Goal: Information Seeking & Learning: Learn about a topic

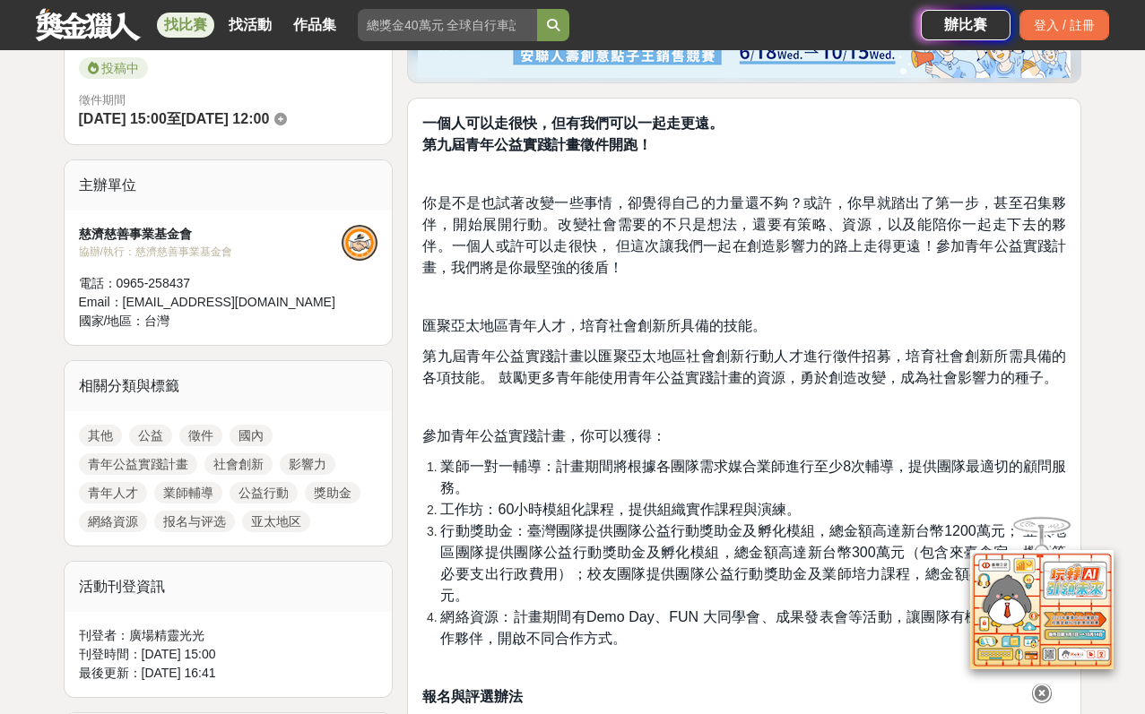
click at [1043, 694] on div at bounding box center [1041, 690] width 179 height 30
click at [1043, 684] on icon at bounding box center [1042, 694] width 20 height 20
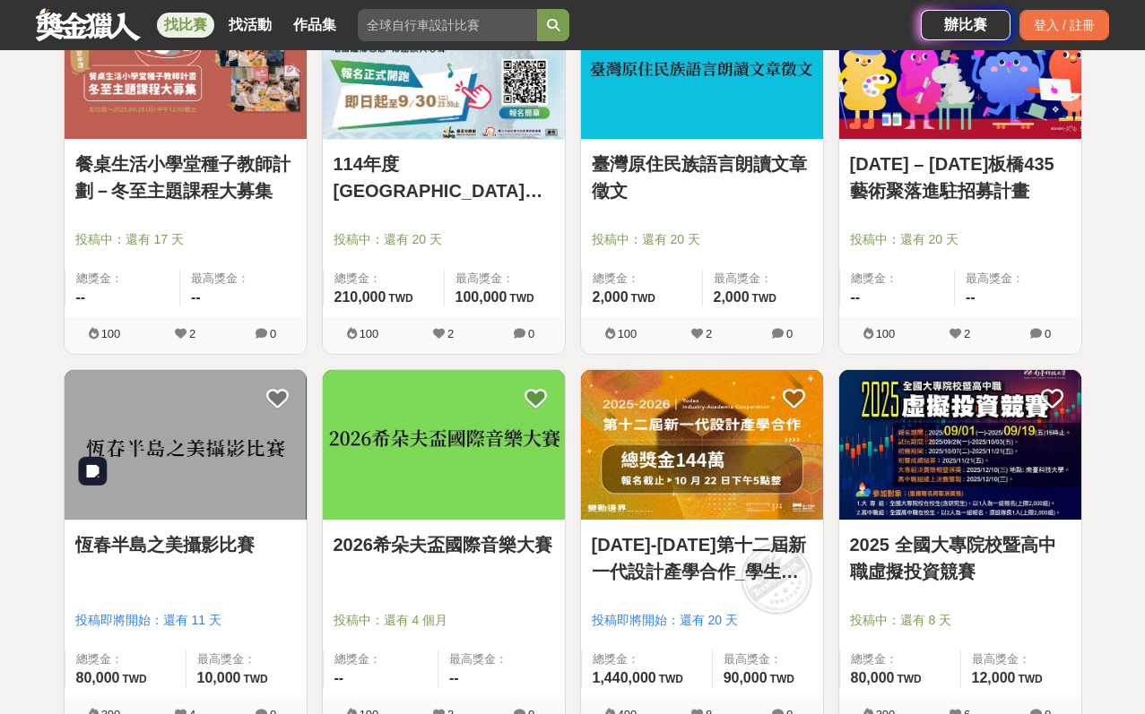
scroll to position [6693, 0]
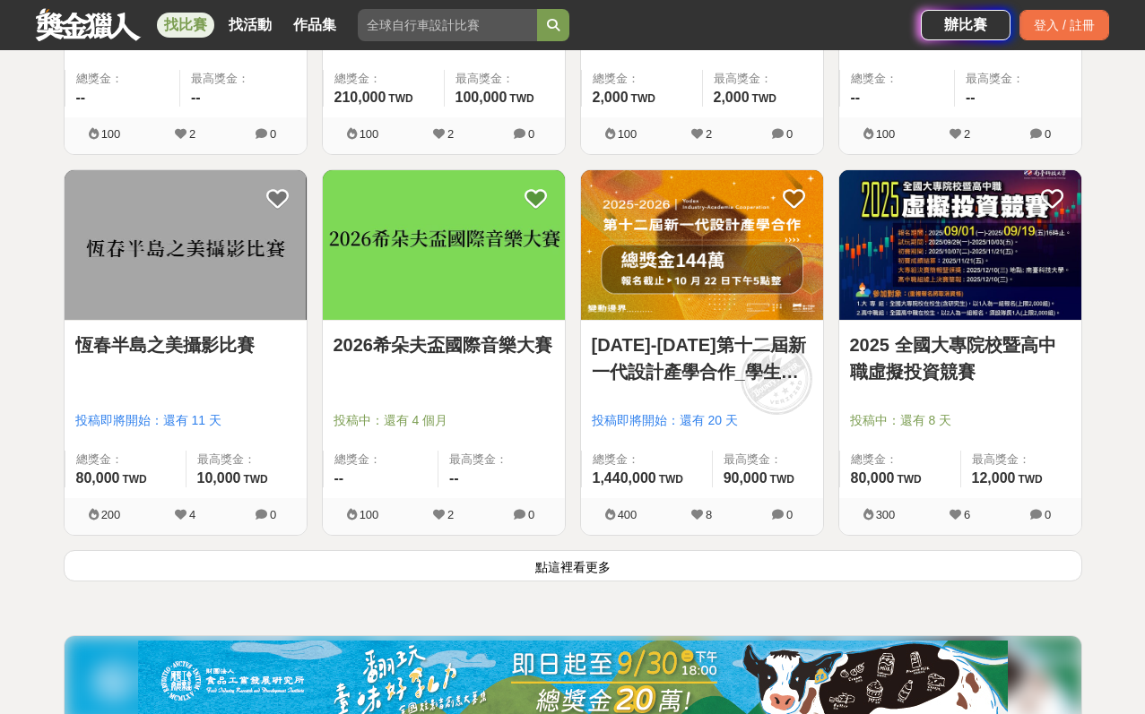
click at [299, 556] on button "點這裡看更多" at bounding box center [573, 565] width 1018 height 31
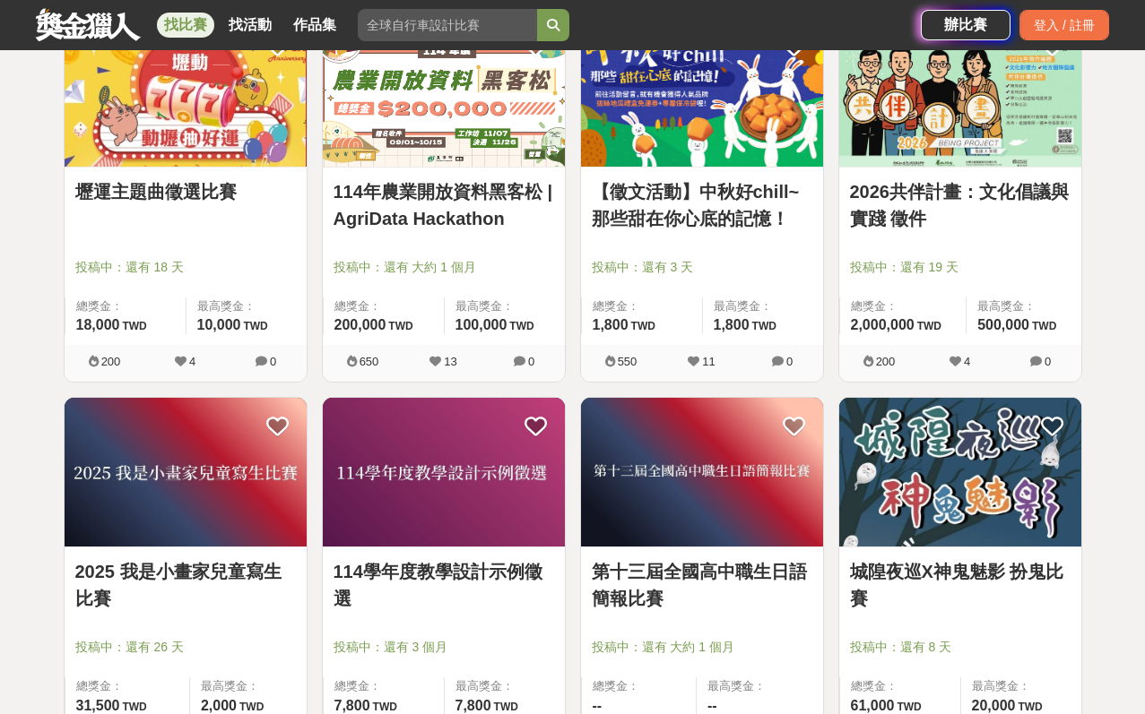
scroll to position [8921, 0]
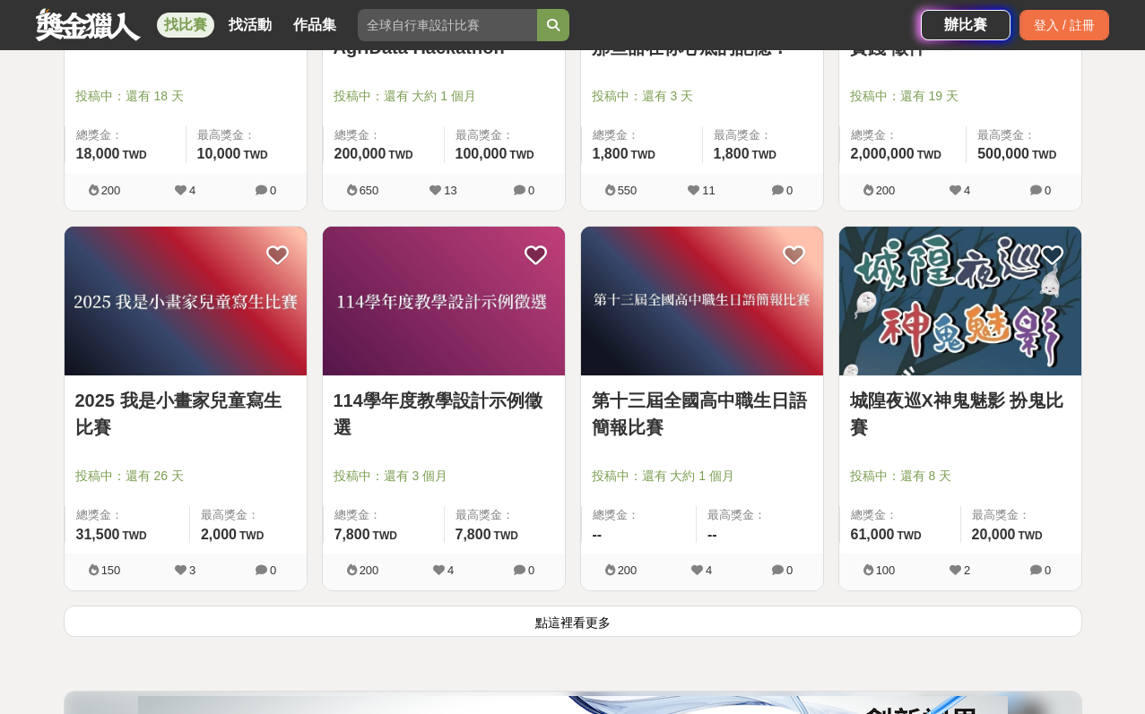
click at [676, 626] on button "點這裡看更多" at bounding box center [573, 621] width 1018 height 31
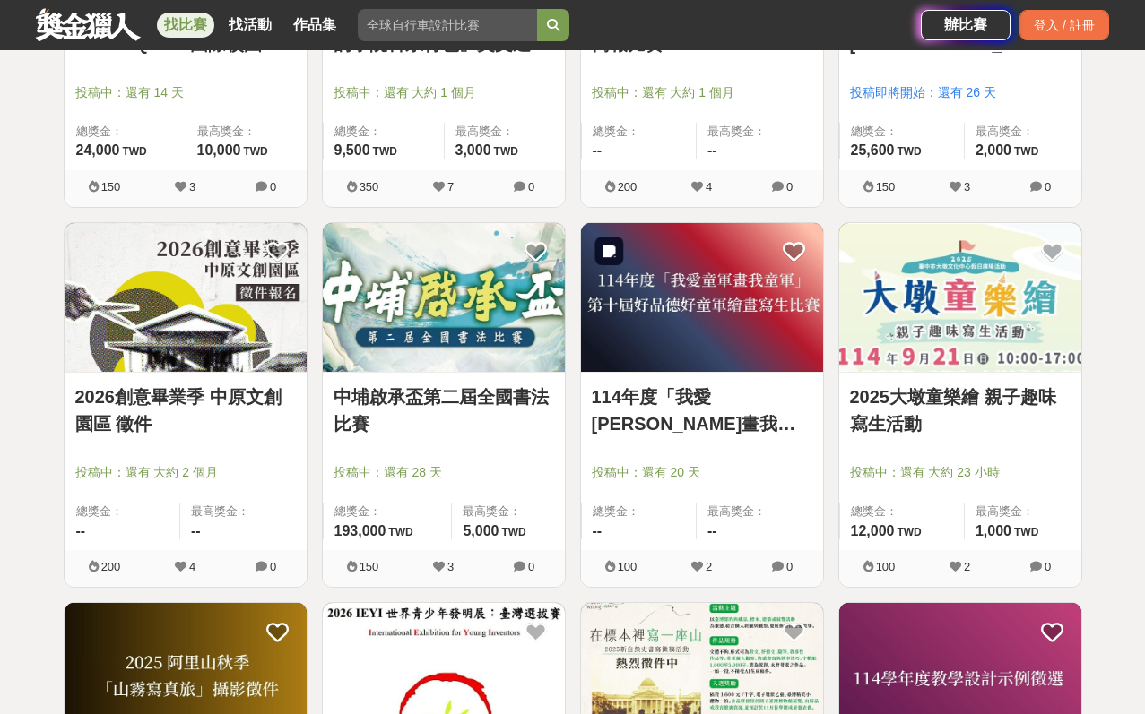
scroll to position [10129, 0]
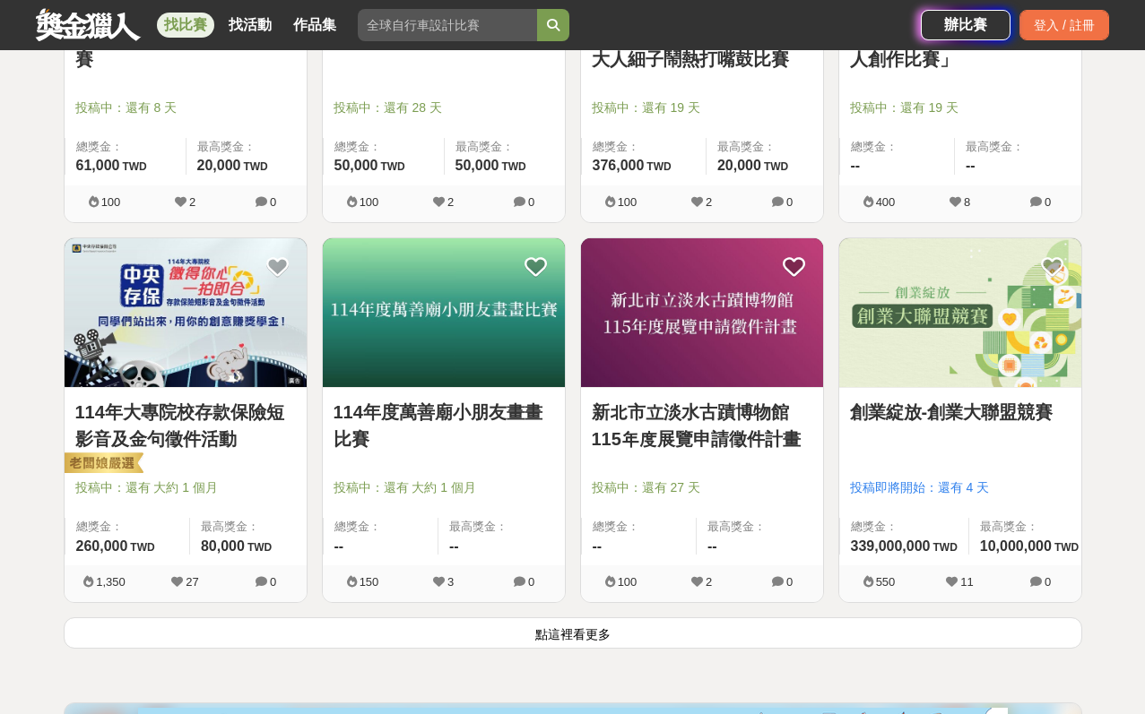
scroll to position [11210, 0]
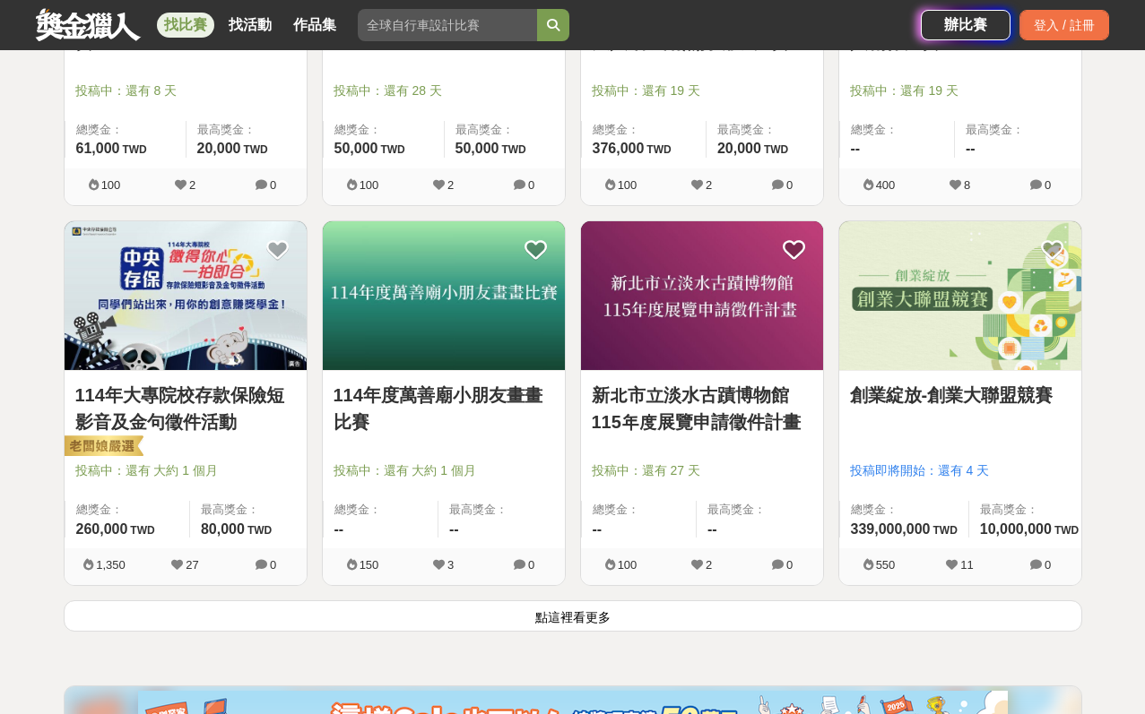
click at [751, 619] on button "點這裡看更多" at bounding box center [573, 616] width 1018 height 31
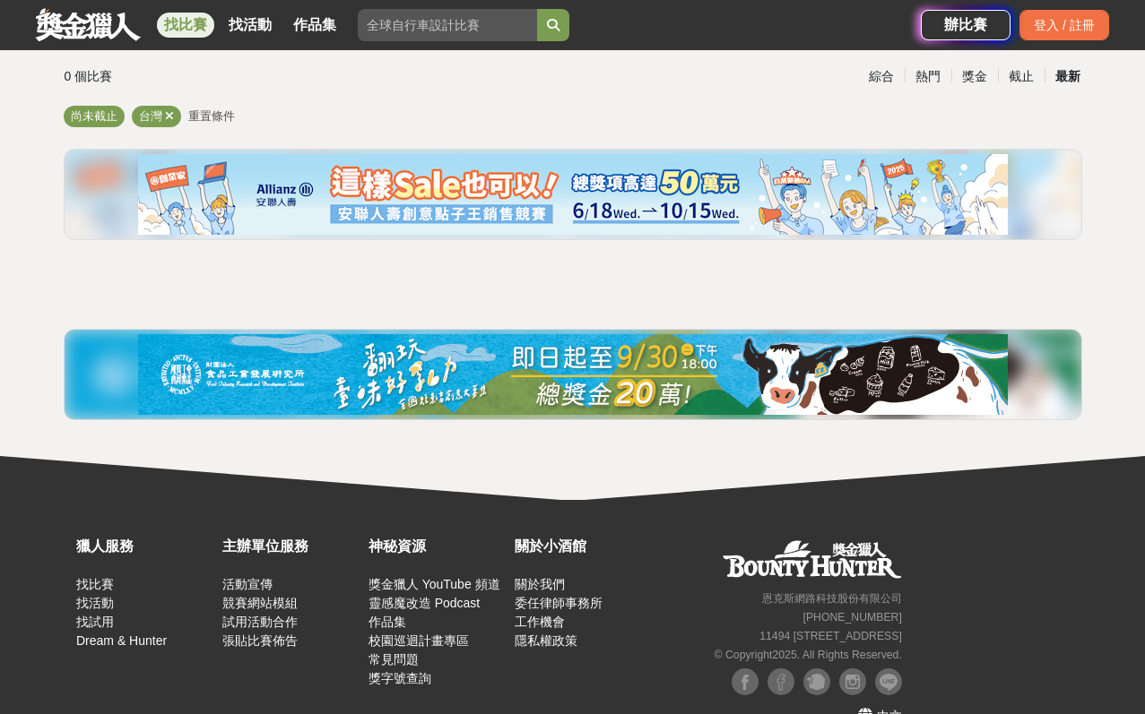
scroll to position [153, 0]
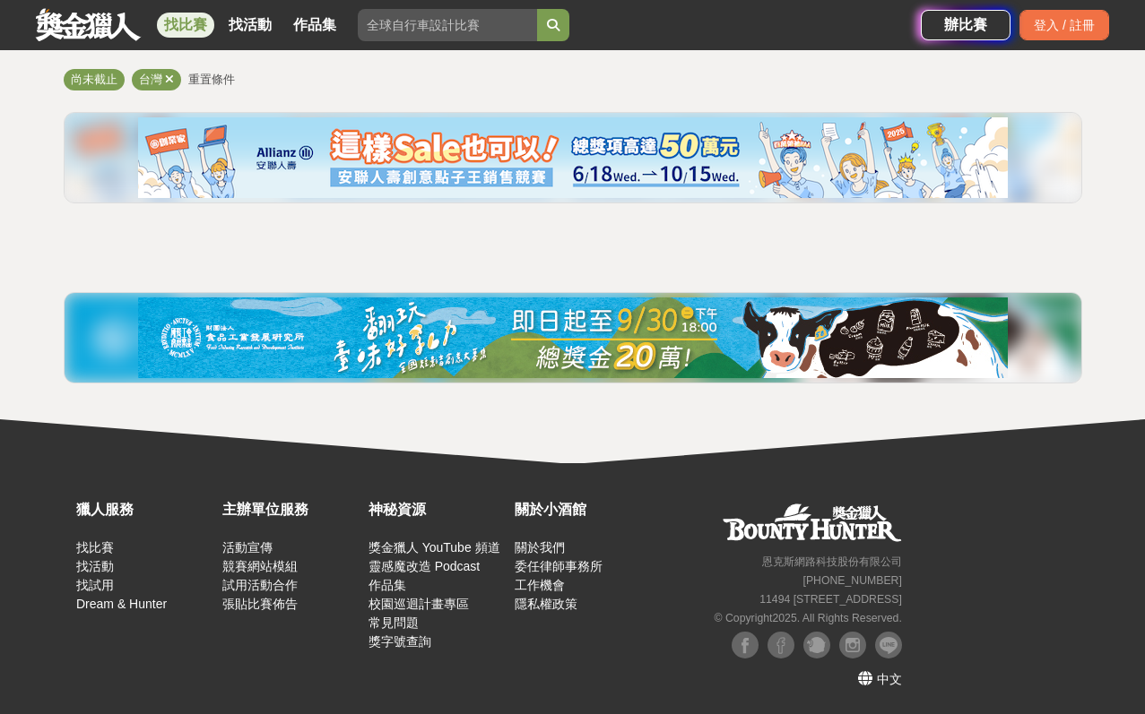
click at [1136, 342] on div "全部 設計 影像 寫作 商業 音樂 運動 其他 國際 所有分類 進階篩選 0 個比賽 綜合 熱門 獎金 截止 最新 尚未截止 台灣 重置條件" at bounding box center [572, 199] width 1145 height 529
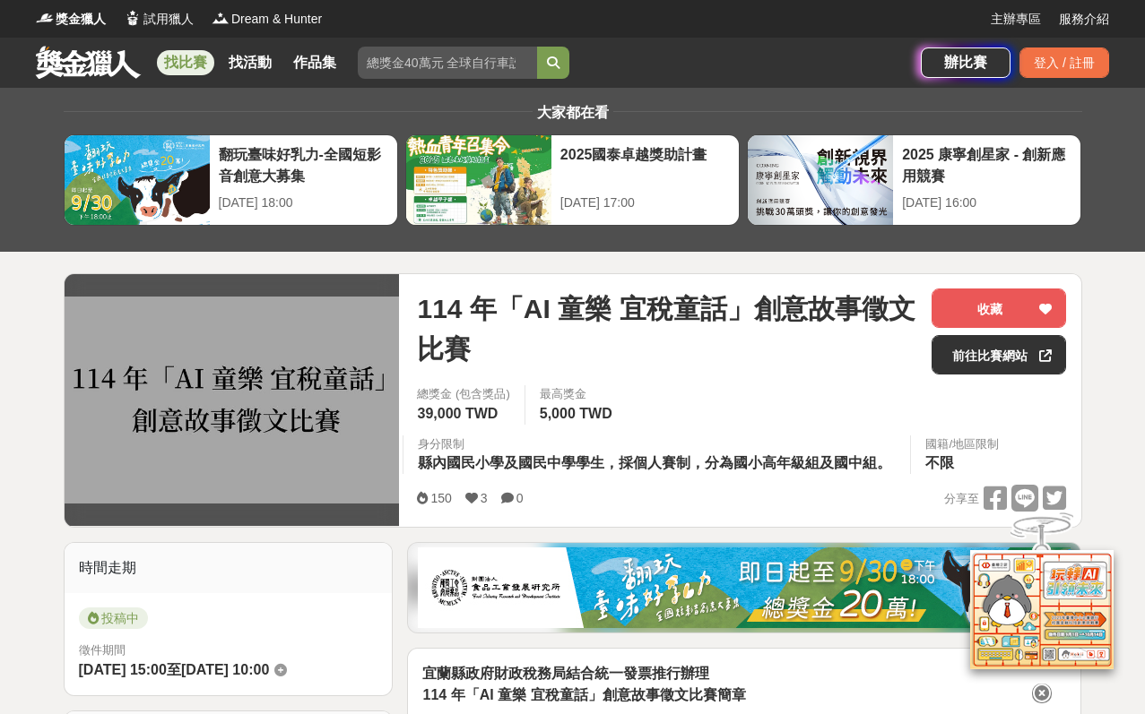
click at [1046, 688] on icon at bounding box center [1042, 694] width 20 height 20
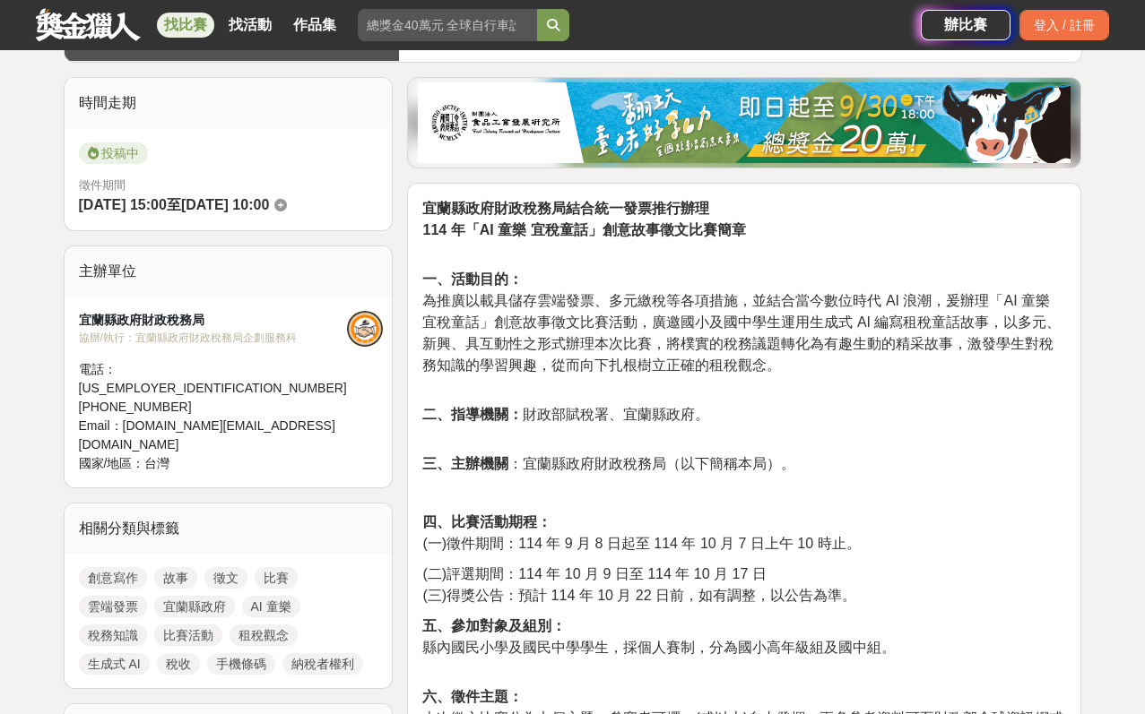
click at [1058, 363] on p "一、活動目的： 為推廣以載具儲存雲端發票、多元繳稅等各項措施，並結合當今數位時代 AI 浪潮，爰辦理「AI 童樂 宜稅童話」創意故事徵文比賽活動，廣邀國小及國…" at bounding box center [744, 332] width 644 height 126
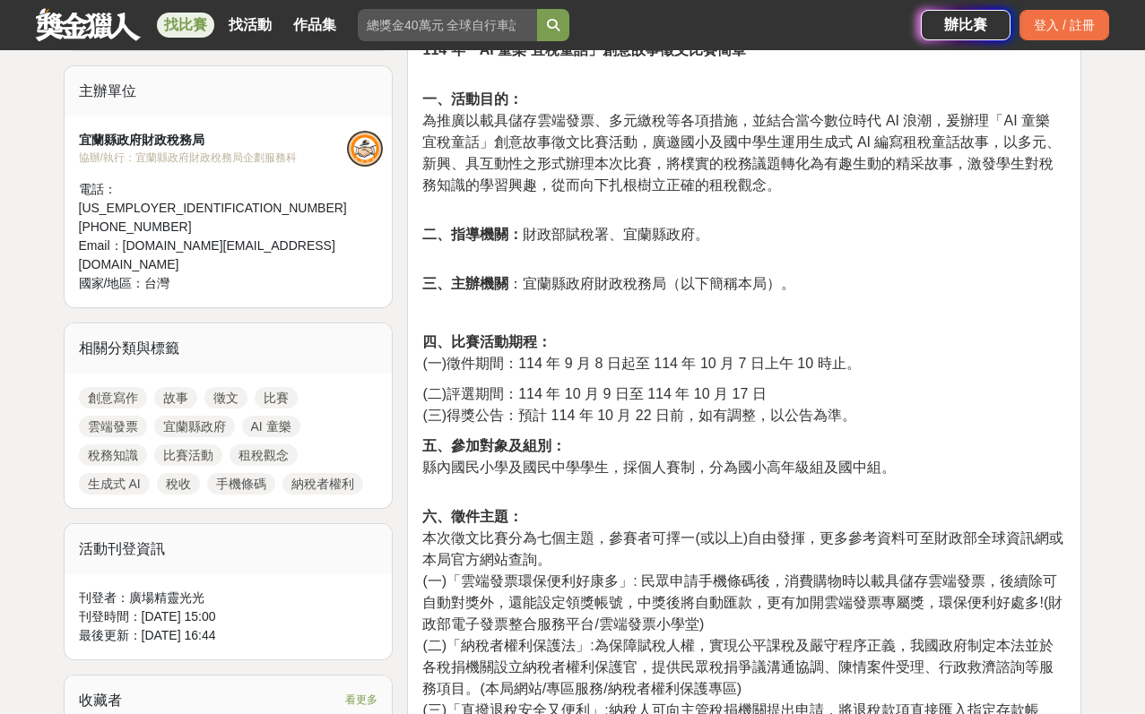
scroll to position [656, 0]
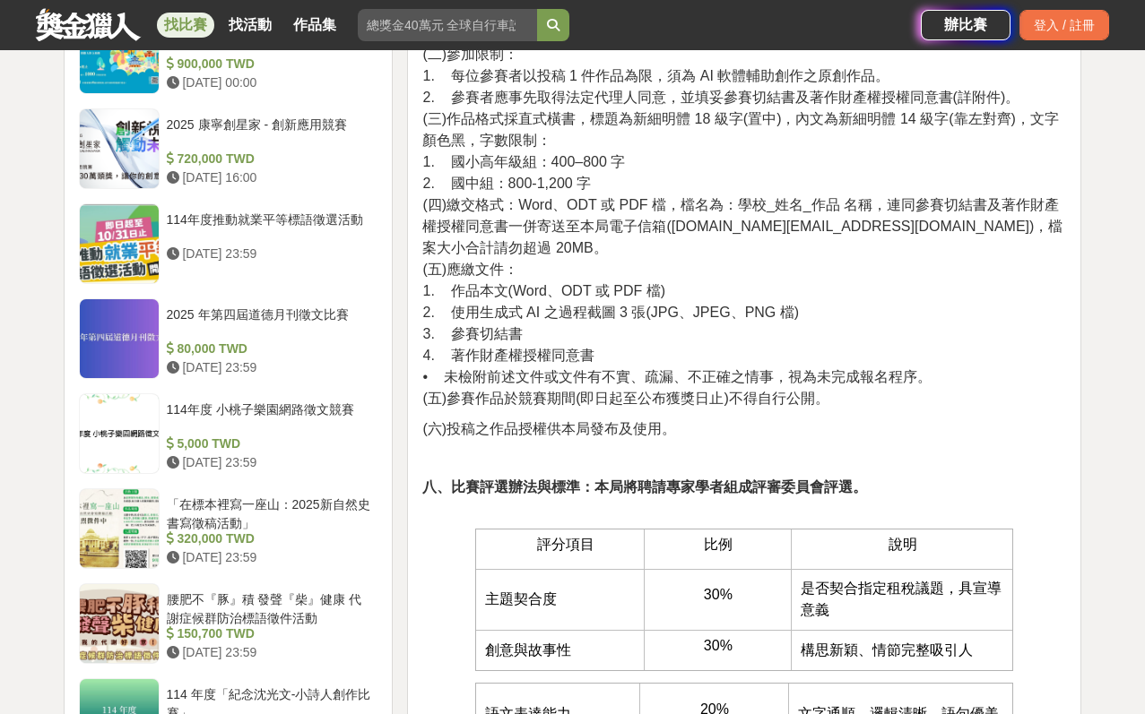
scroll to position [1753, 0]
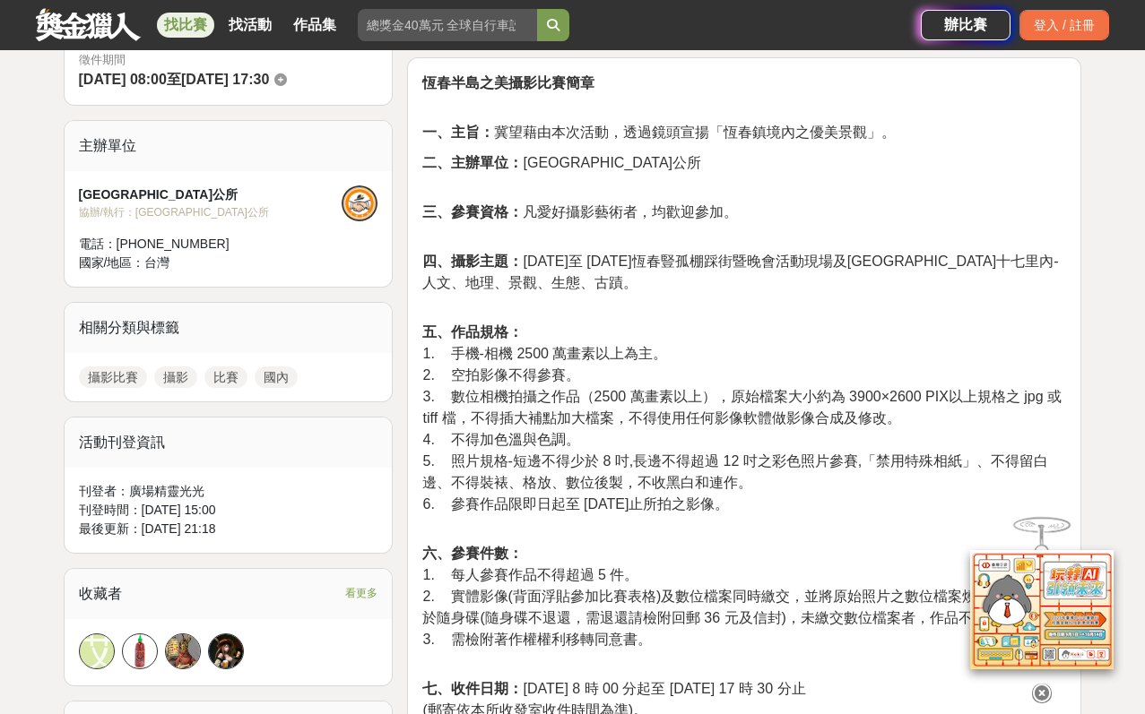
scroll to position [577, 0]
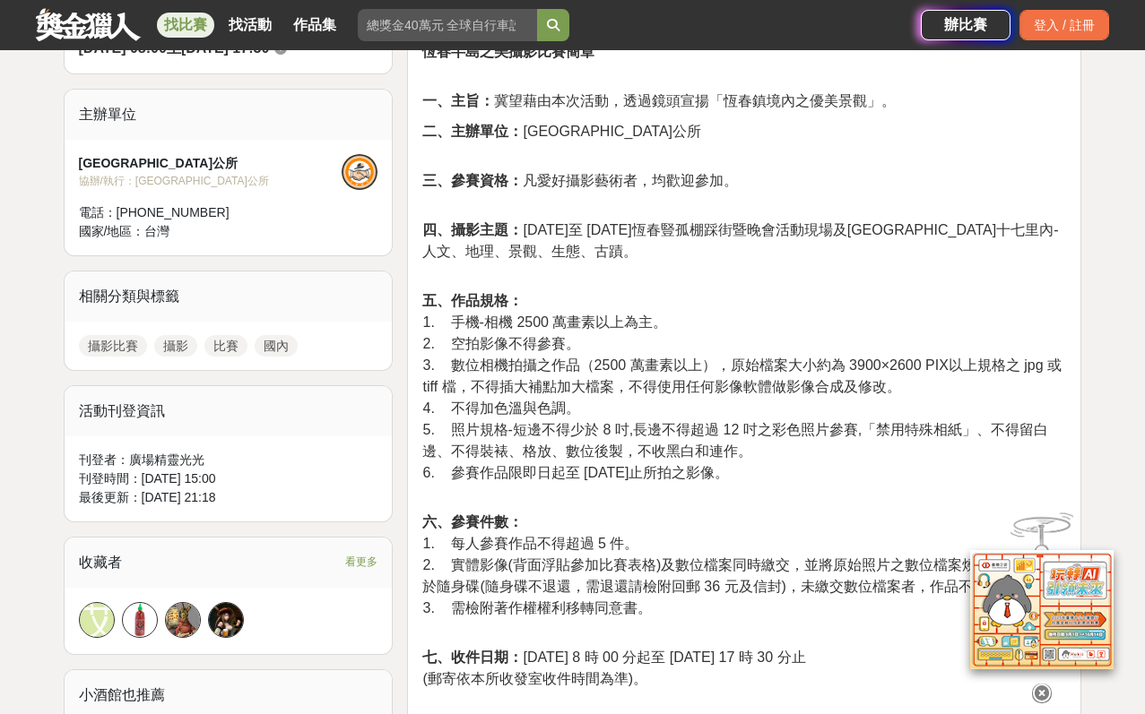
click at [1044, 686] on icon at bounding box center [1042, 694] width 20 height 20
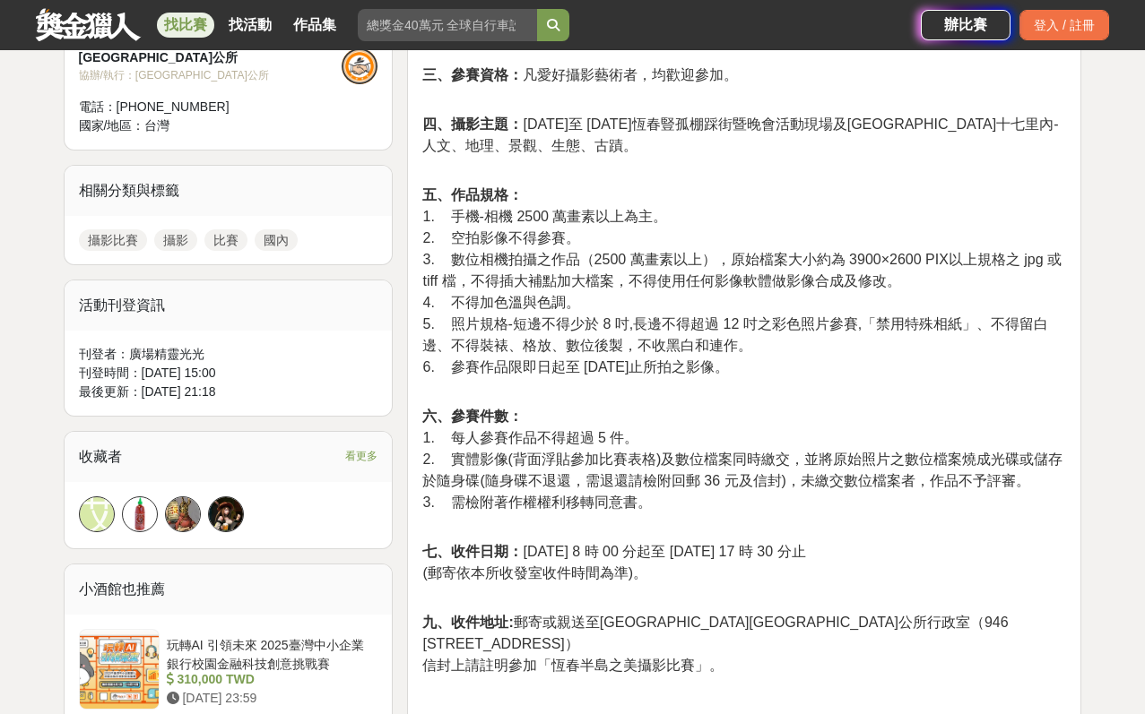
scroll to position [684, 0]
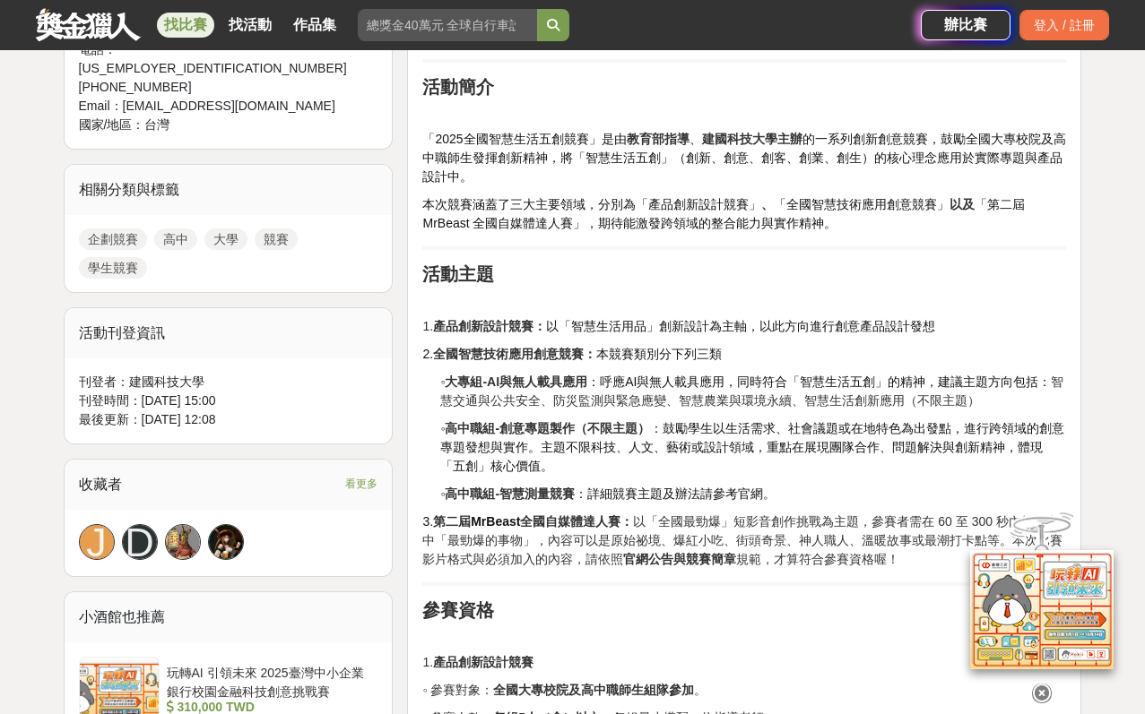
scroll to position [675, 0]
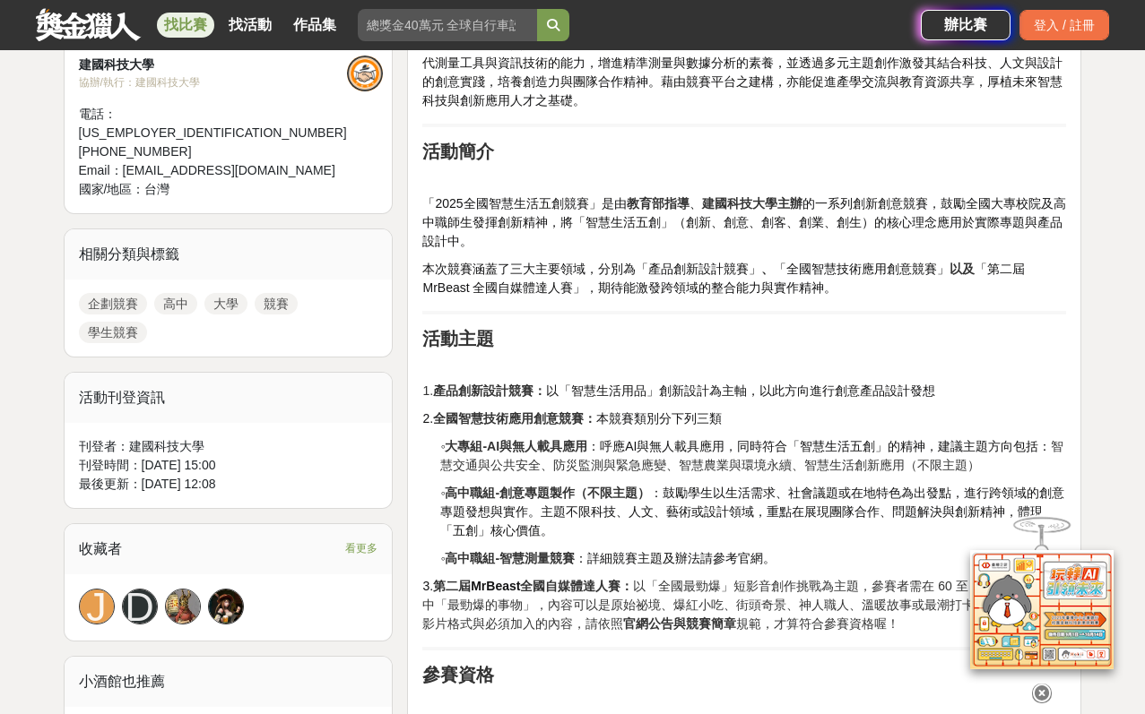
click at [1043, 685] on icon at bounding box center [1042, 694] width 20 height 20
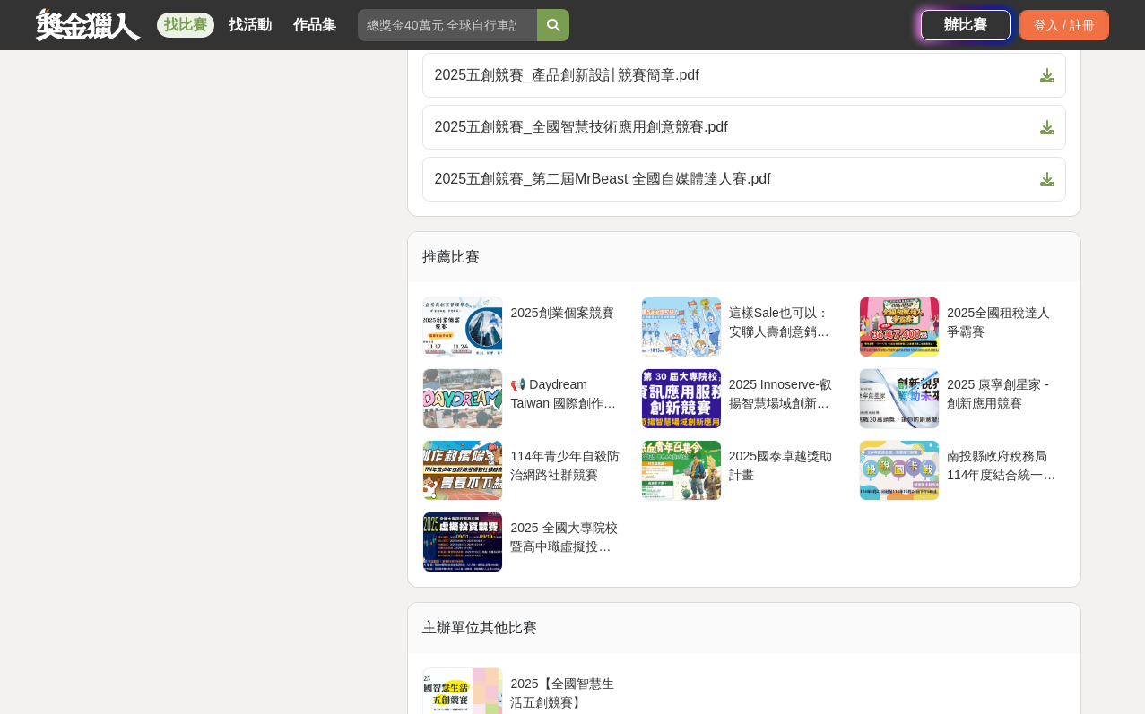
scroll to position [6373, 0]
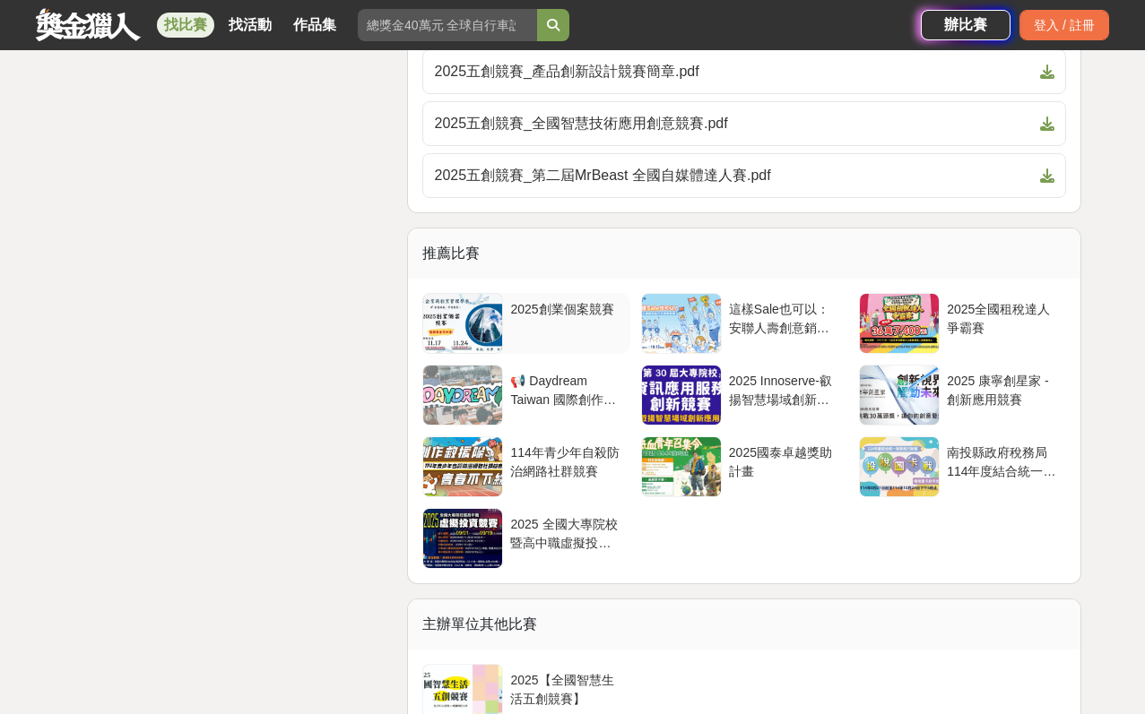
click at [528, 317] on div "2025創業個案競賽" at bounding box center [566, 317] width 112 height 34
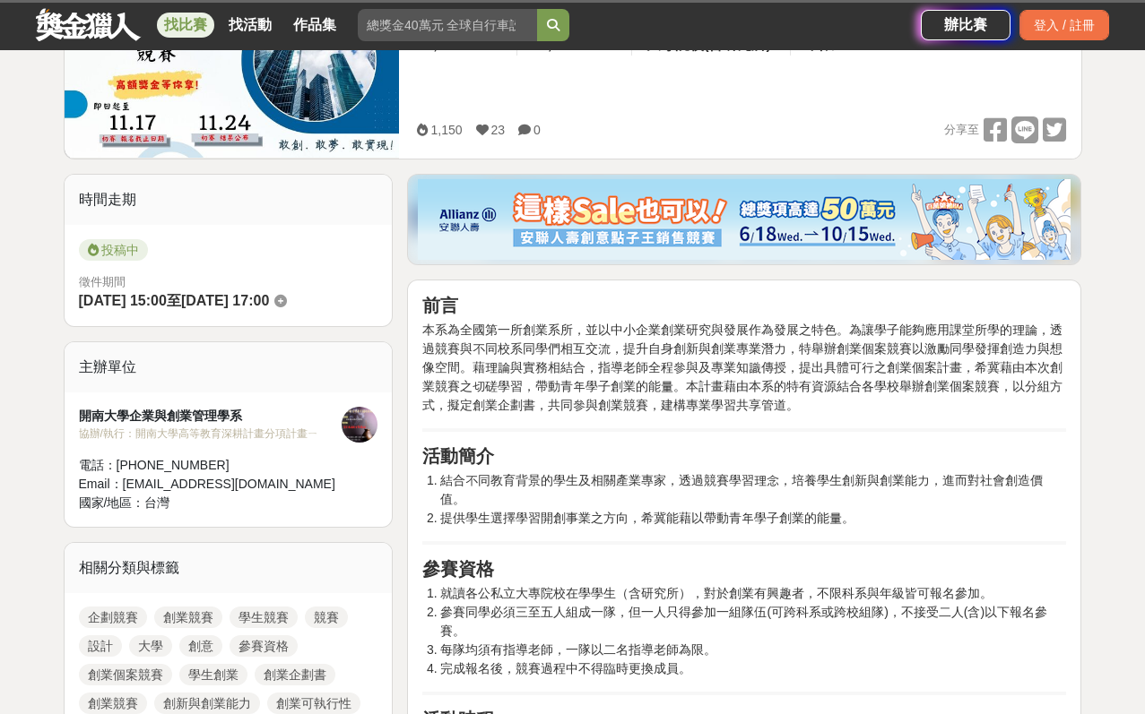
scroll to position [143, 0]
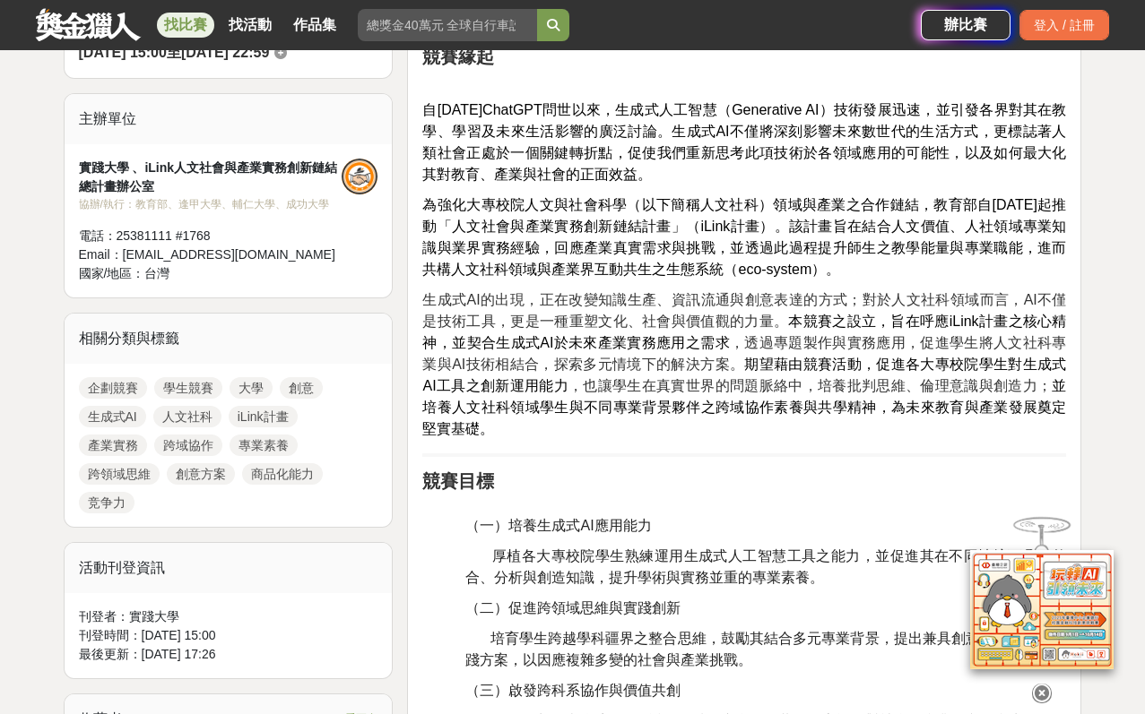
scroll to position [32, 0]
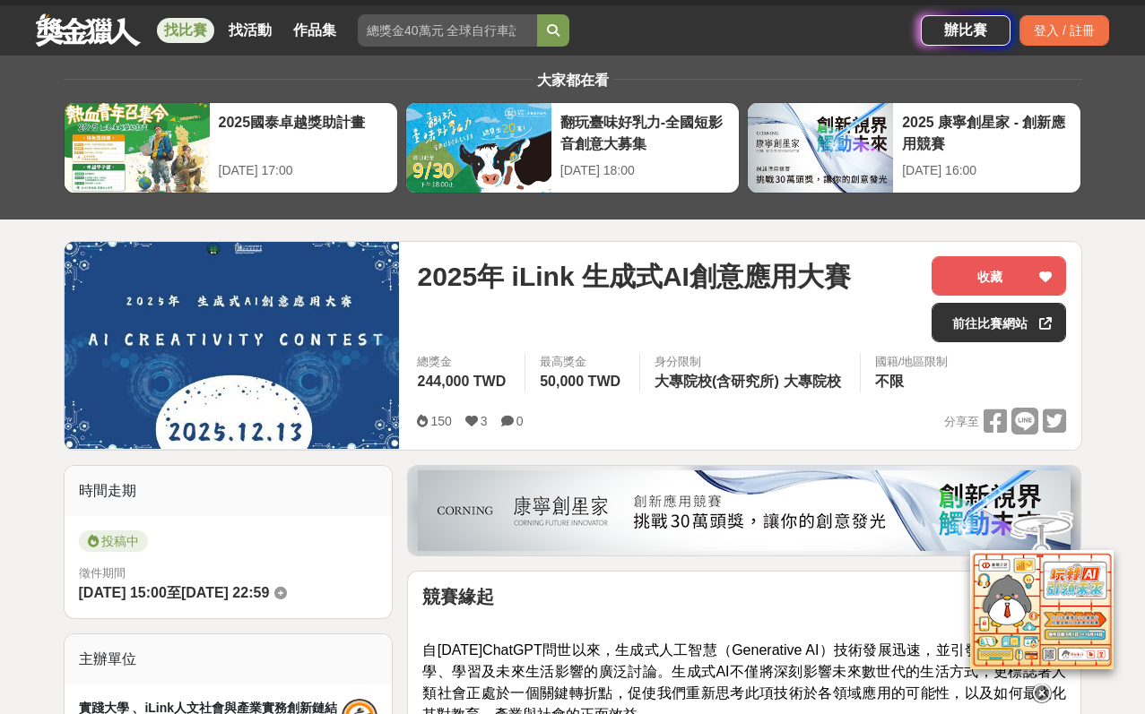
click at [1035, 697] on icon at bounding box center [1042, 694] width 20 height 20
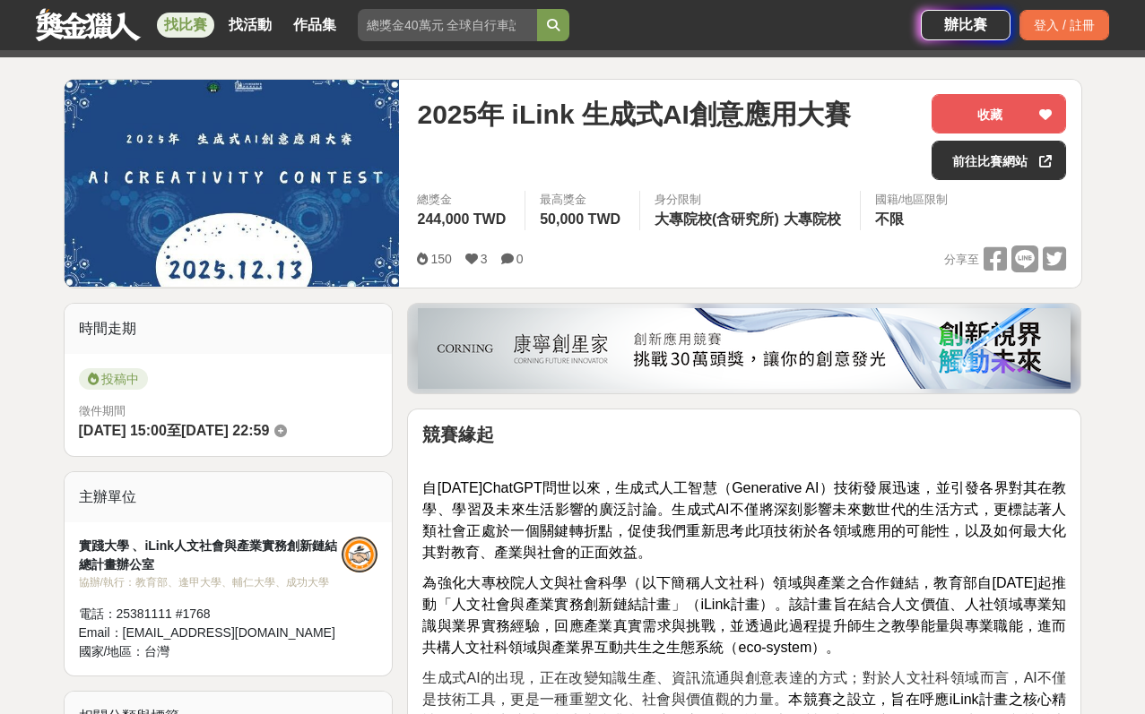
scroll to position [247, 0]
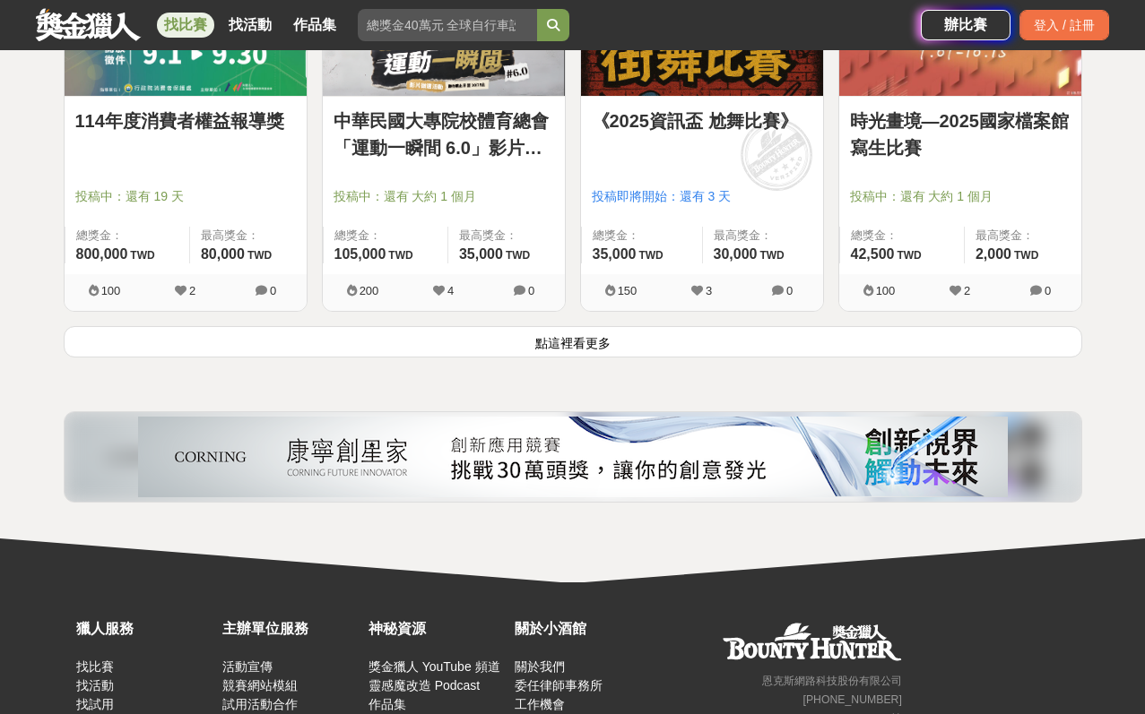
scroll to position [2469, 0]
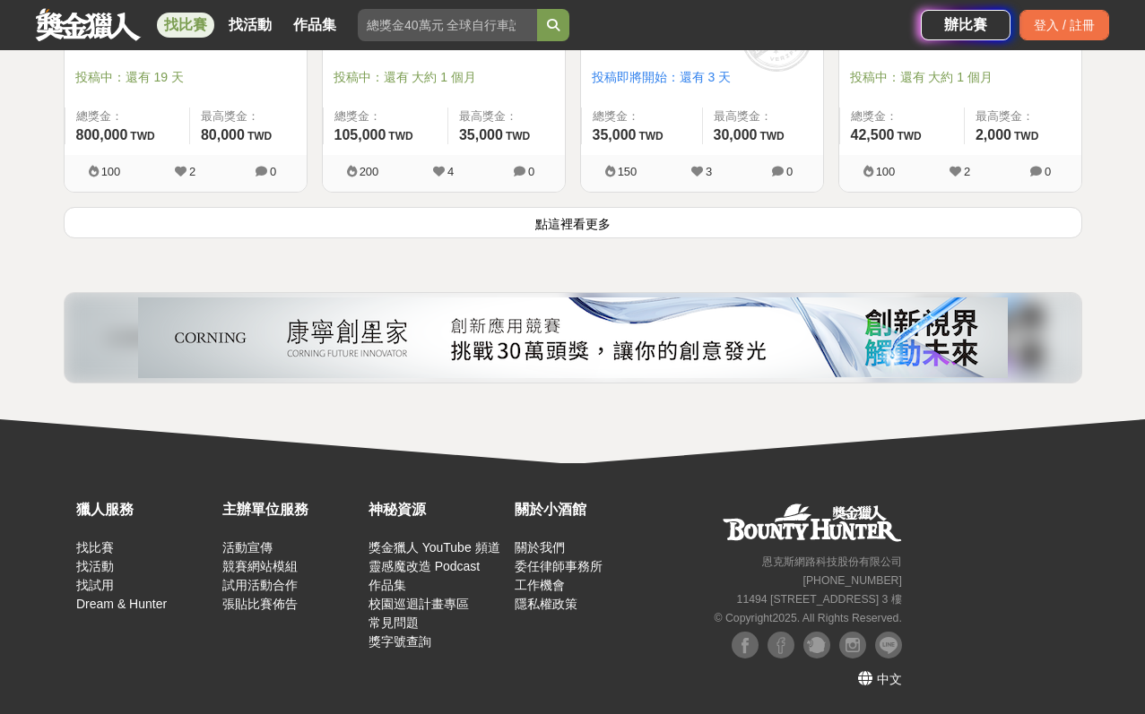
click at [713, 230] on button "點這裡看更多" at bounding box center [573, 222] width 1018 height 31
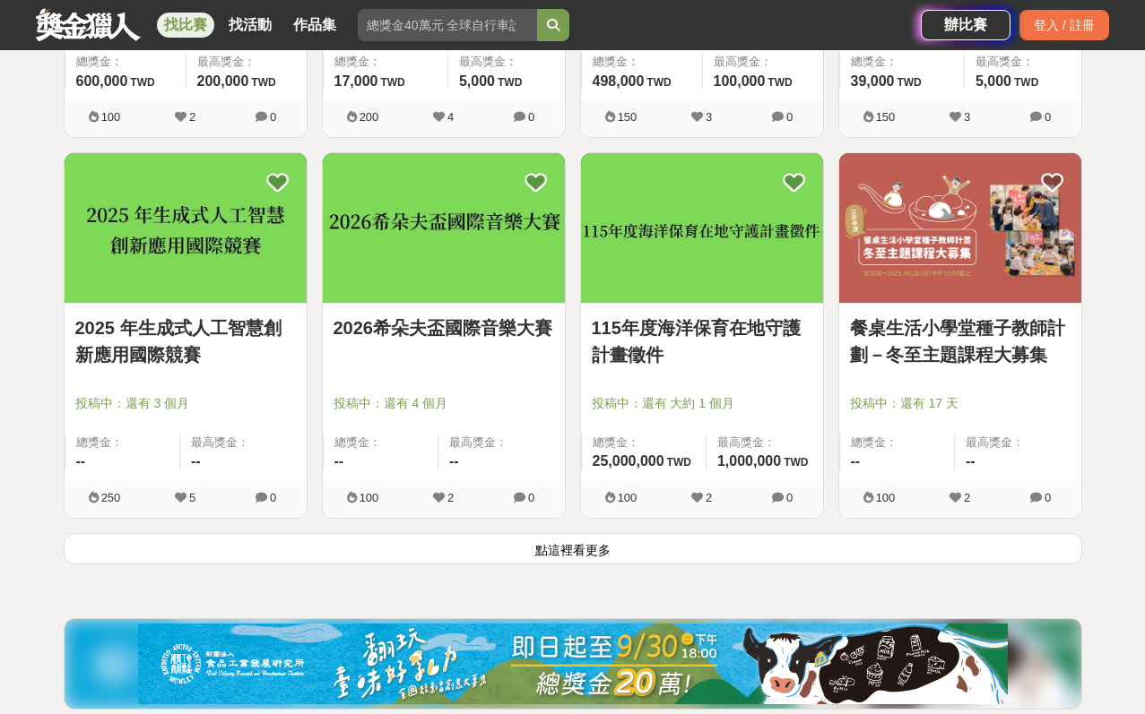
scroll to position [4752, 0]
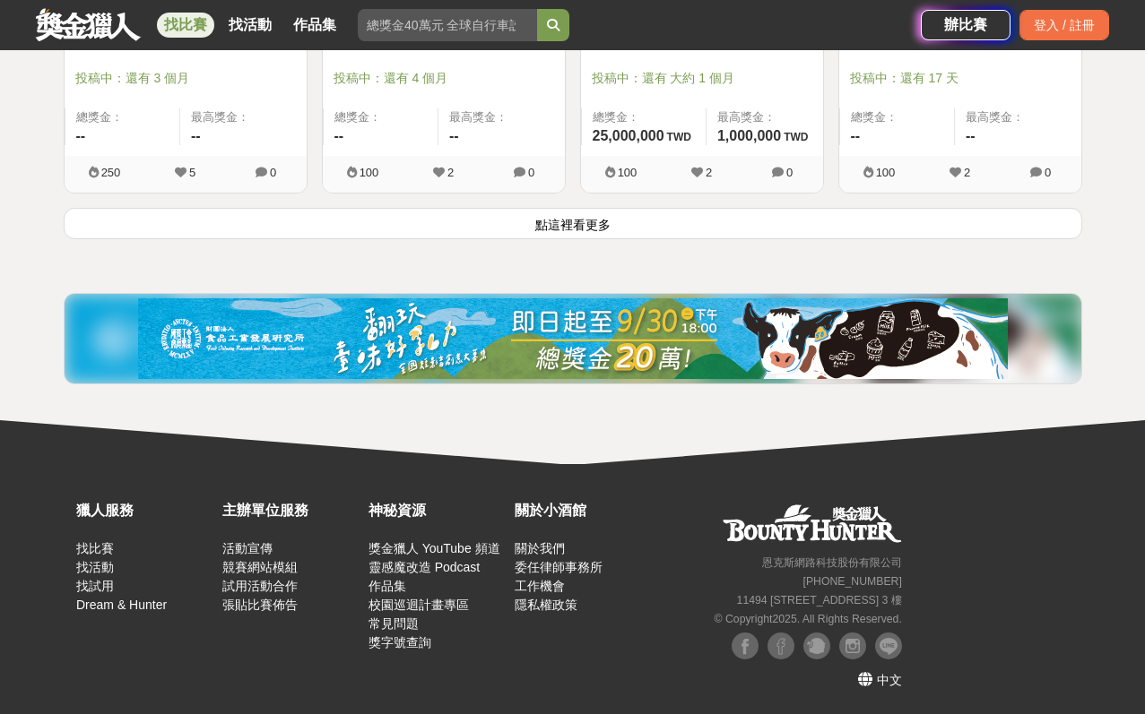
click at [693, 224] on button "點這裡看更多" at bounding box center [573, 223] width 1018 height 31
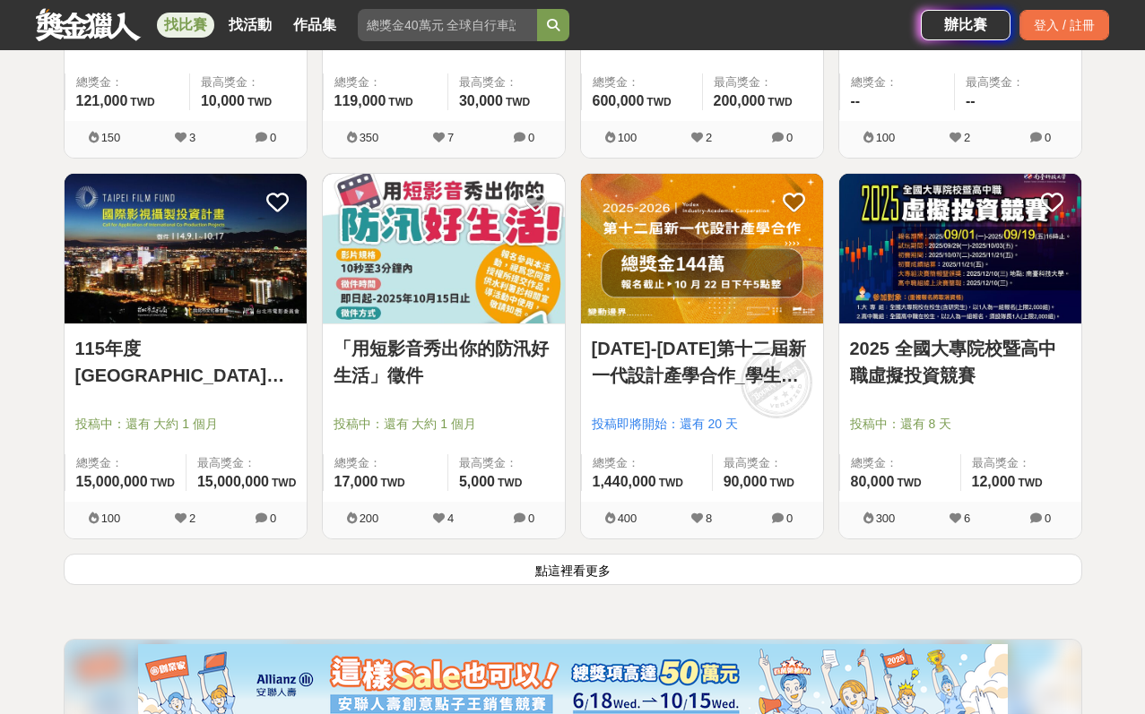
scroll to position [6698, 0]
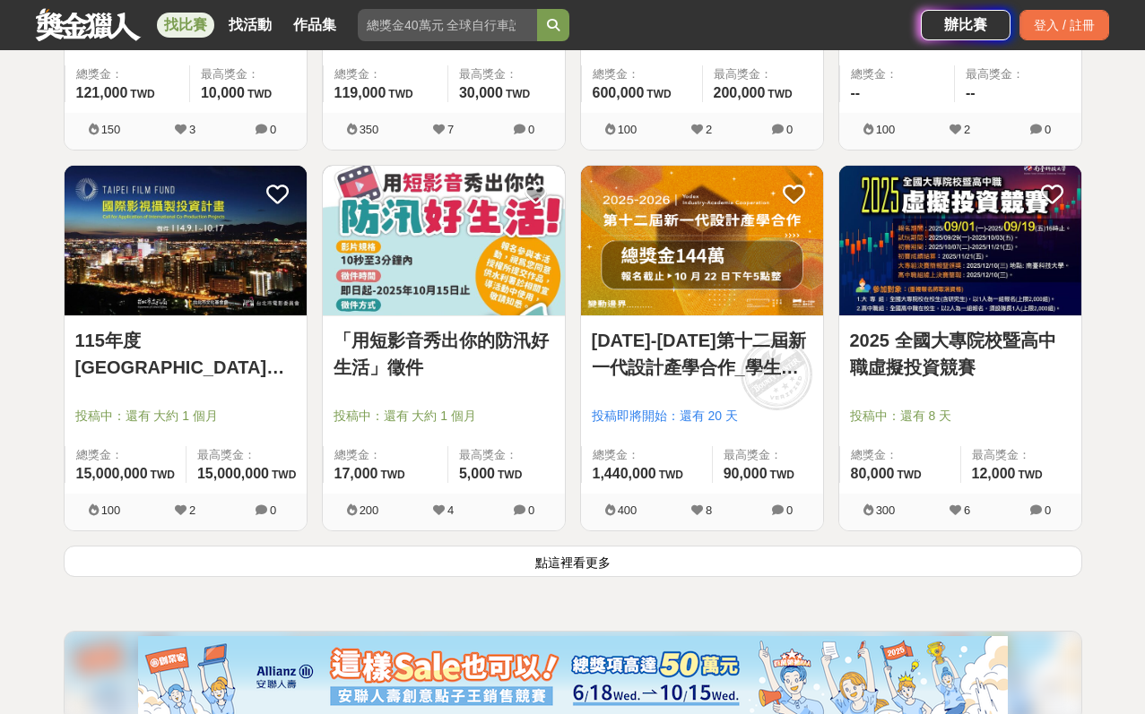
click at [926, 571] on button "點這裡看更多" at bounding box center [573, 561] width 1018 height 31
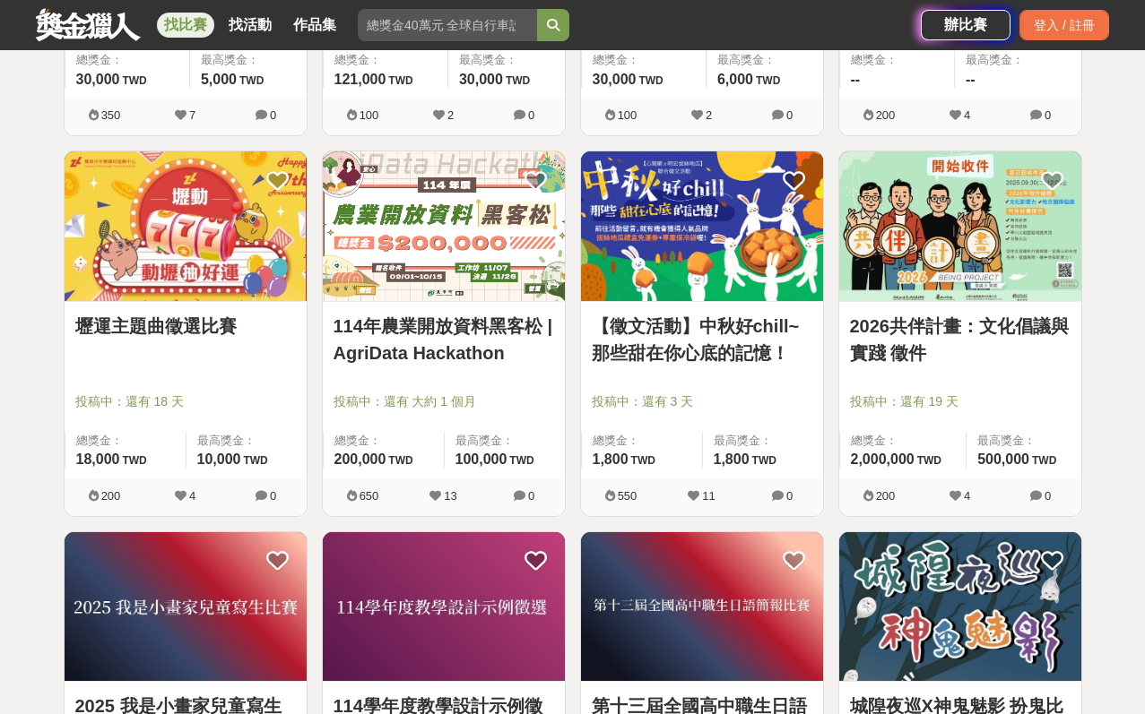
scroll to position [8617, 0]
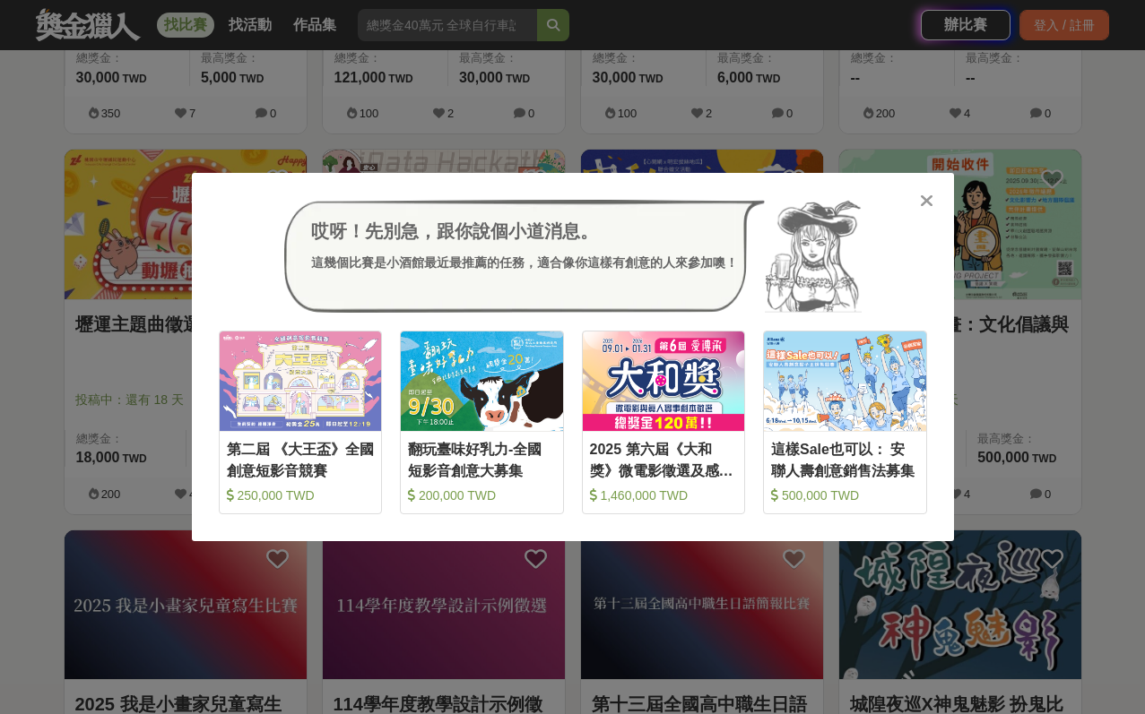
click at [921, 208] on icon at bounding box center [926, 201] width 13 height 18
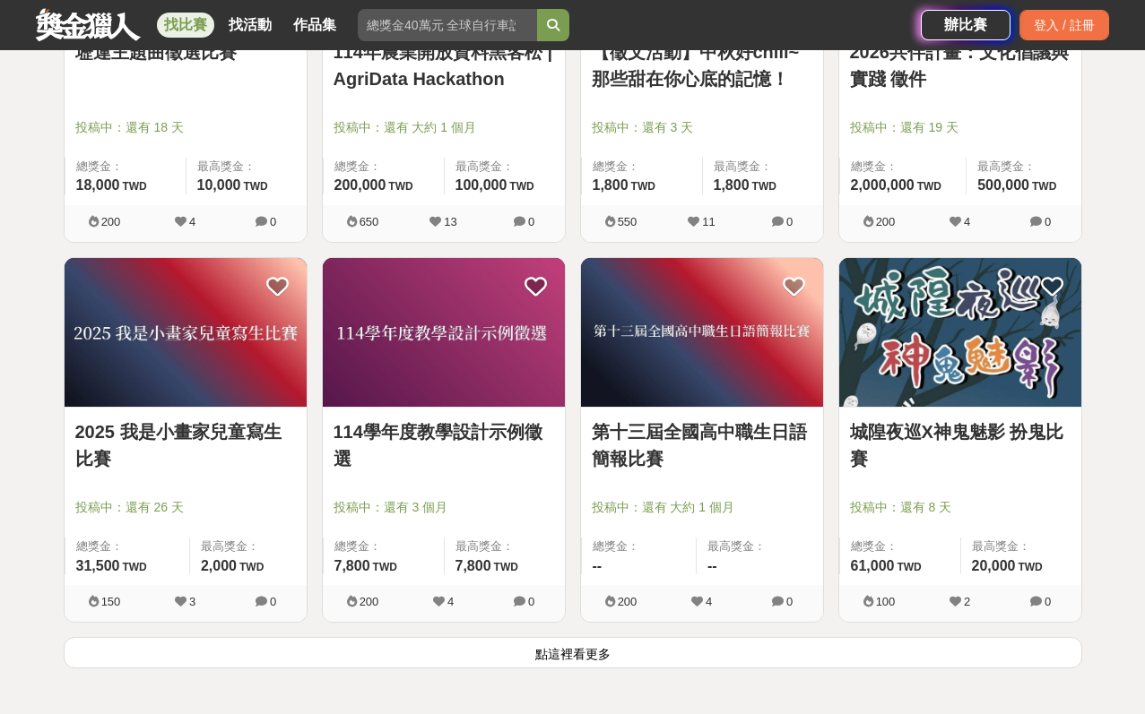
scroll to position [8895, 0]
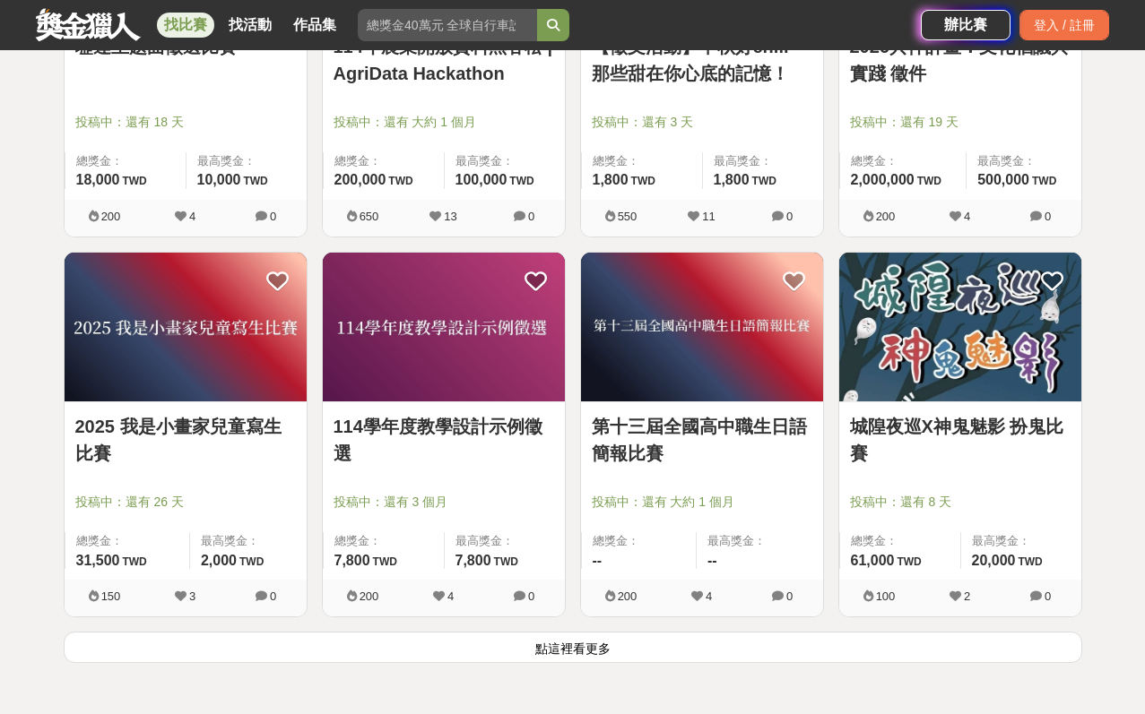
click at [744, 652] on button "點這裡看更多" at bounding box center [573, 647] width 1018 height 31
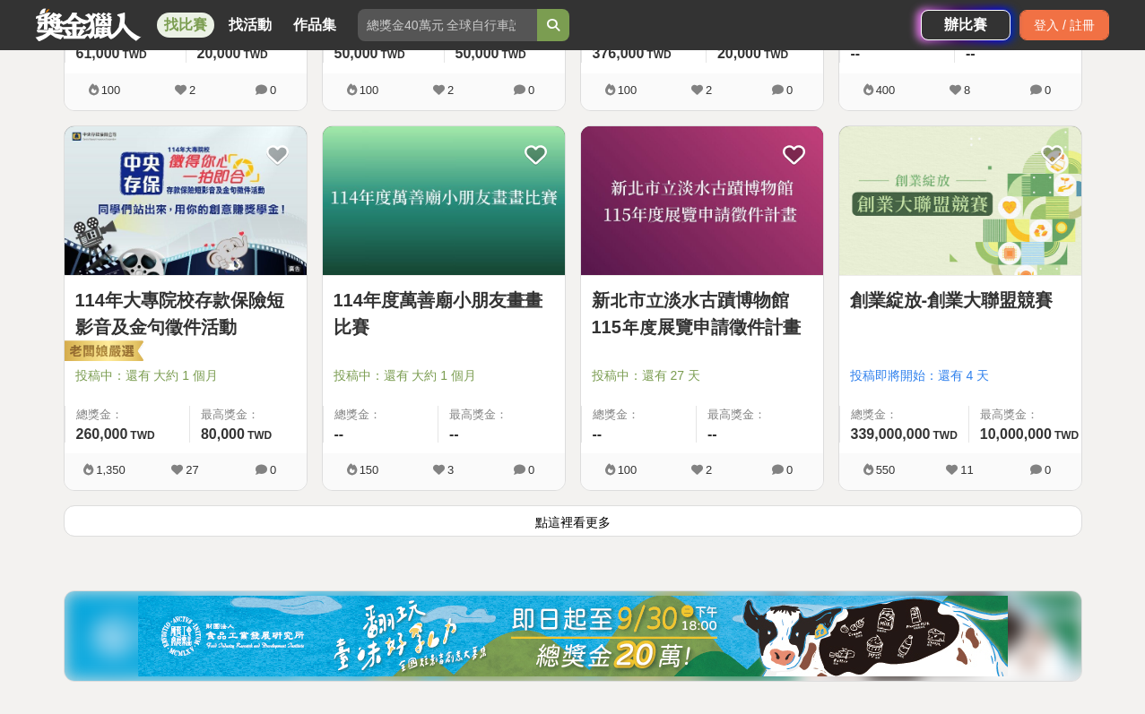
scroll to position [11315, 0]
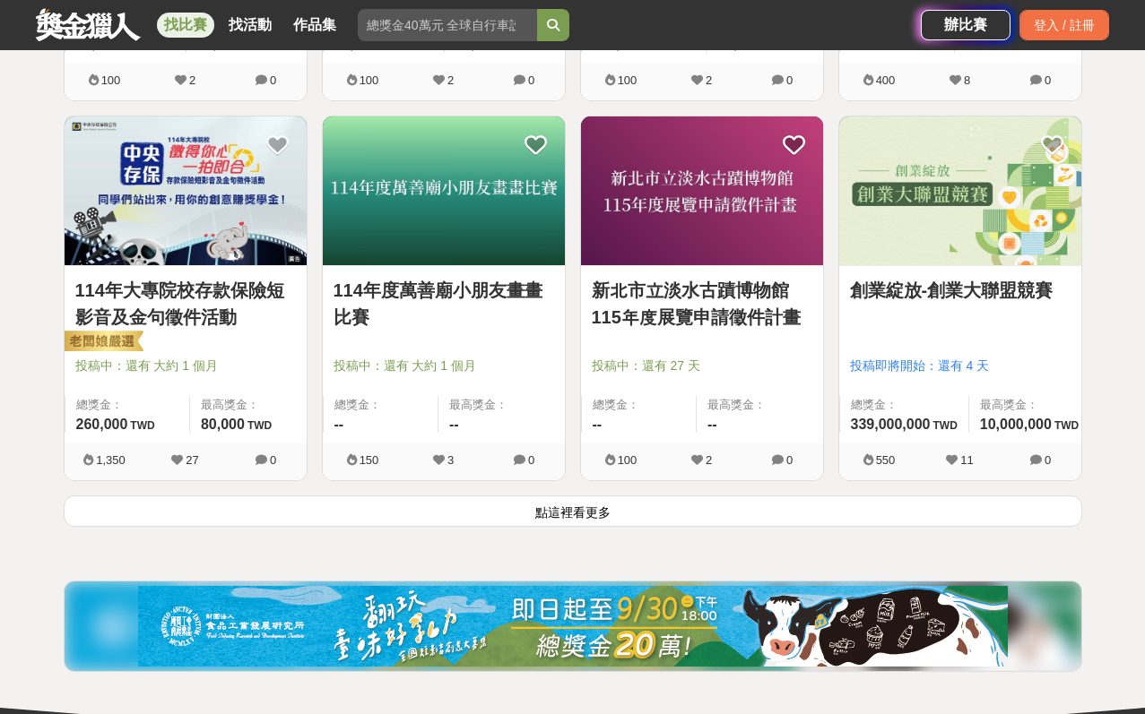
click at [931, 518] on button "點這裡看更多" at bounding box center [573, 511] width 1018 height 31
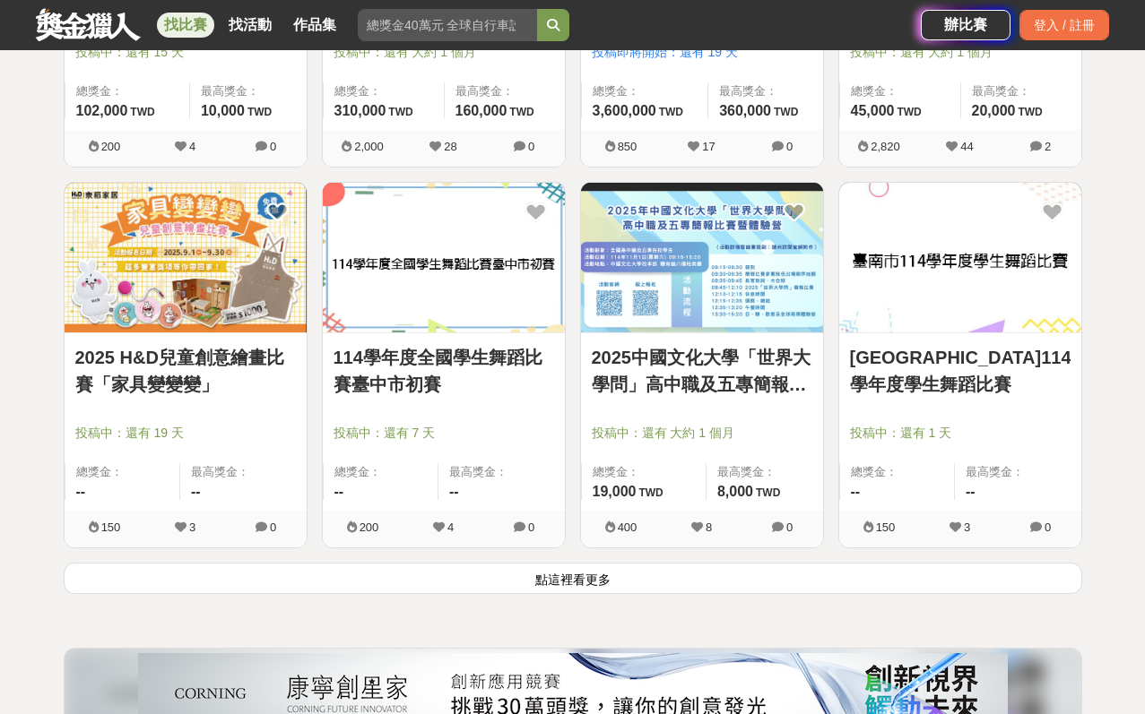
scroll to position [13537, 0]
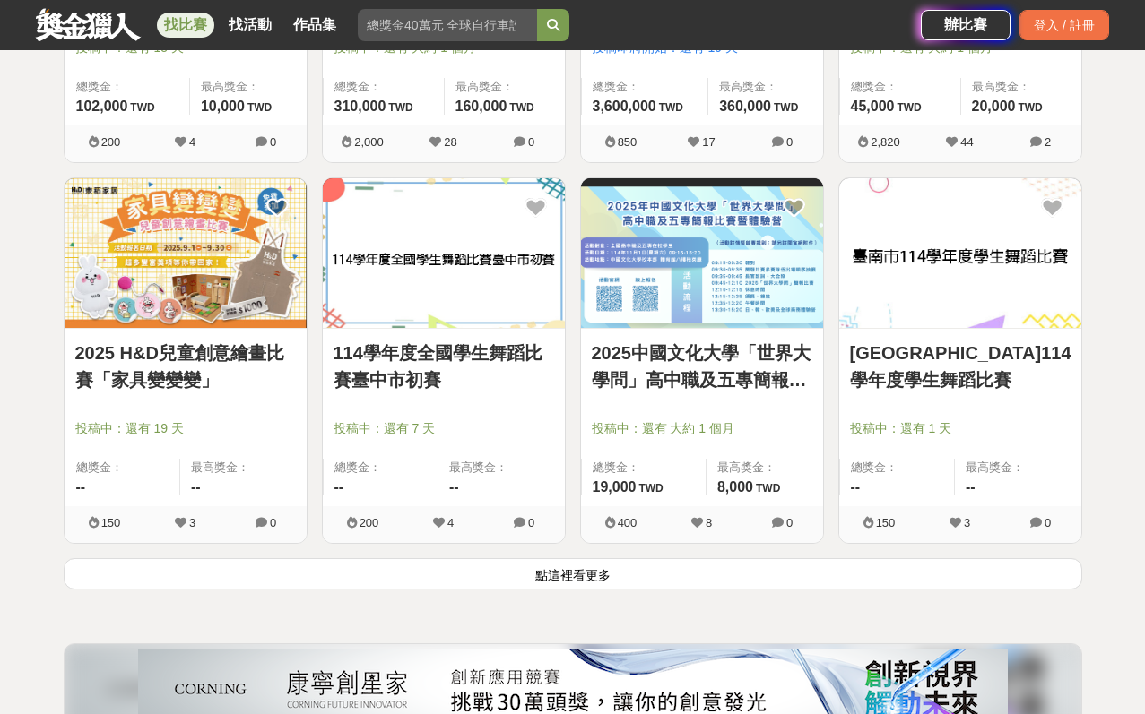
click at [778, 569] on button "點這裡看更多" at bounding box center [573, 573] width 1018 height 31
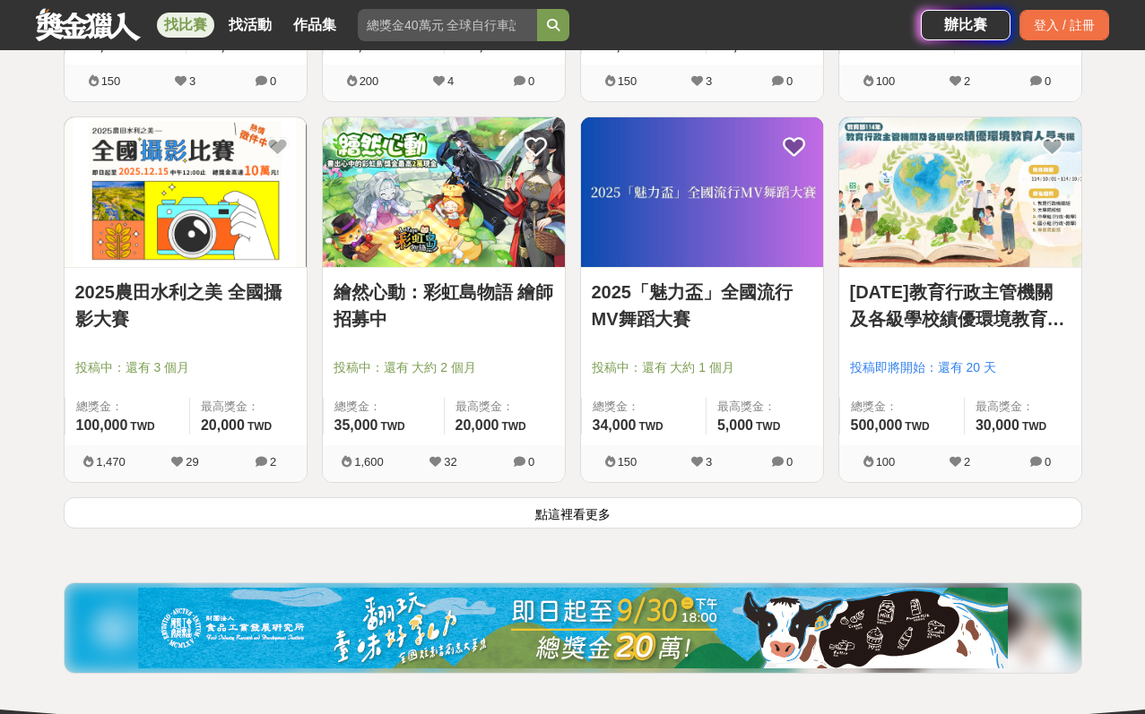
scroll to position [15895, 0]
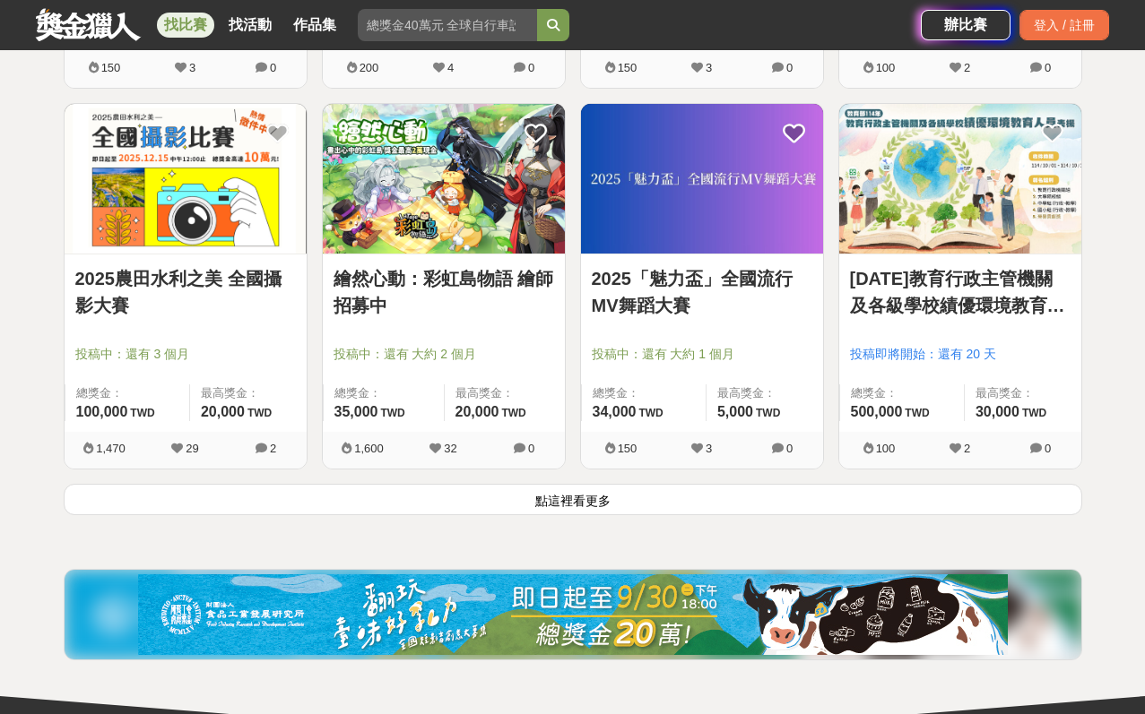
click at [577, 506] on button "點這裡看更多" at bounding box center [573, 499] width 1018 height 31
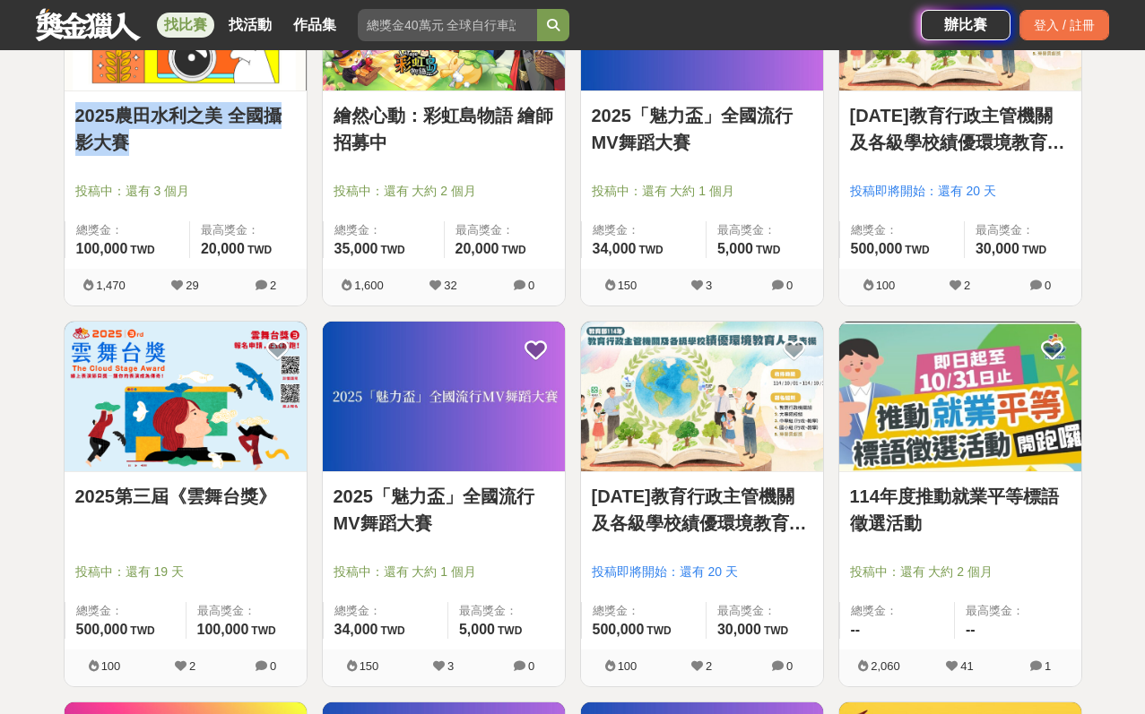
scroll to position [16070, 0]
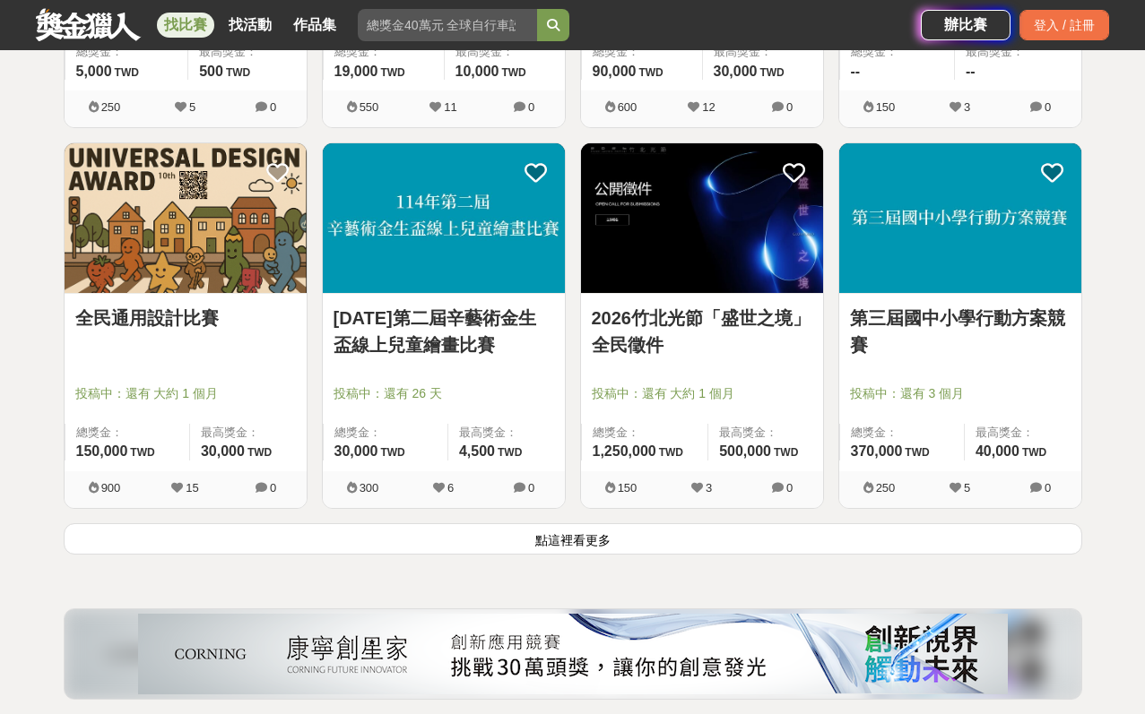
scroll to position [18141, 0]
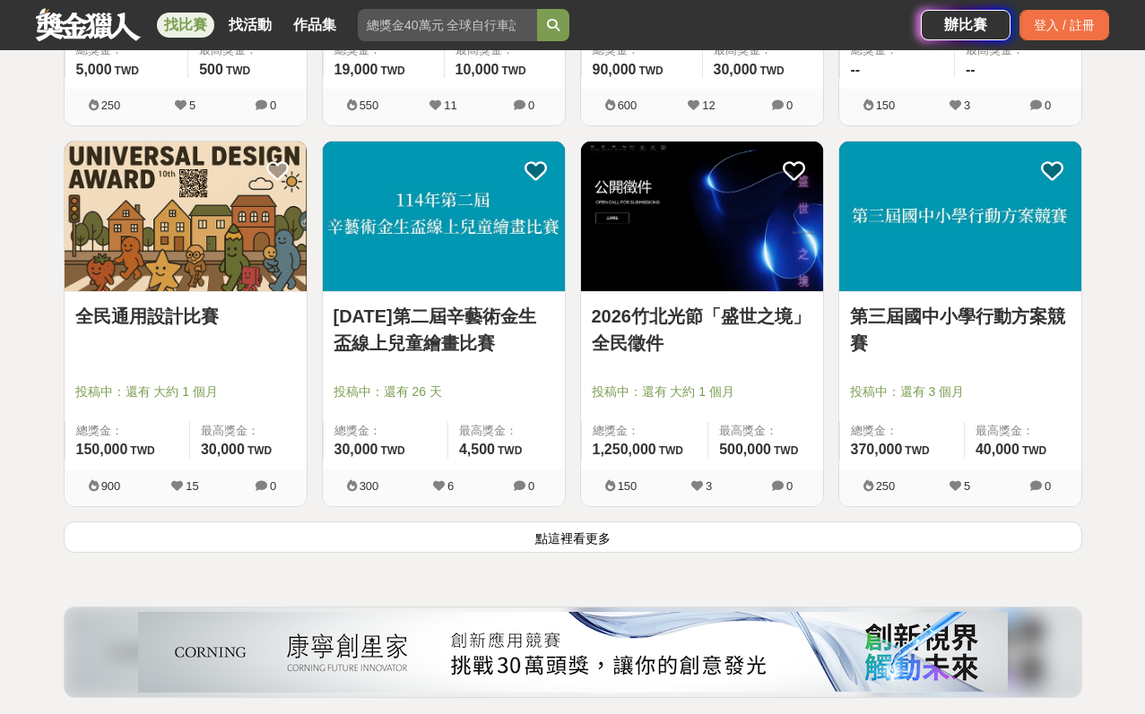
click at [418, 535] on button "點這裡看更多" at bounding box center [573, 537] width 1018 height 31
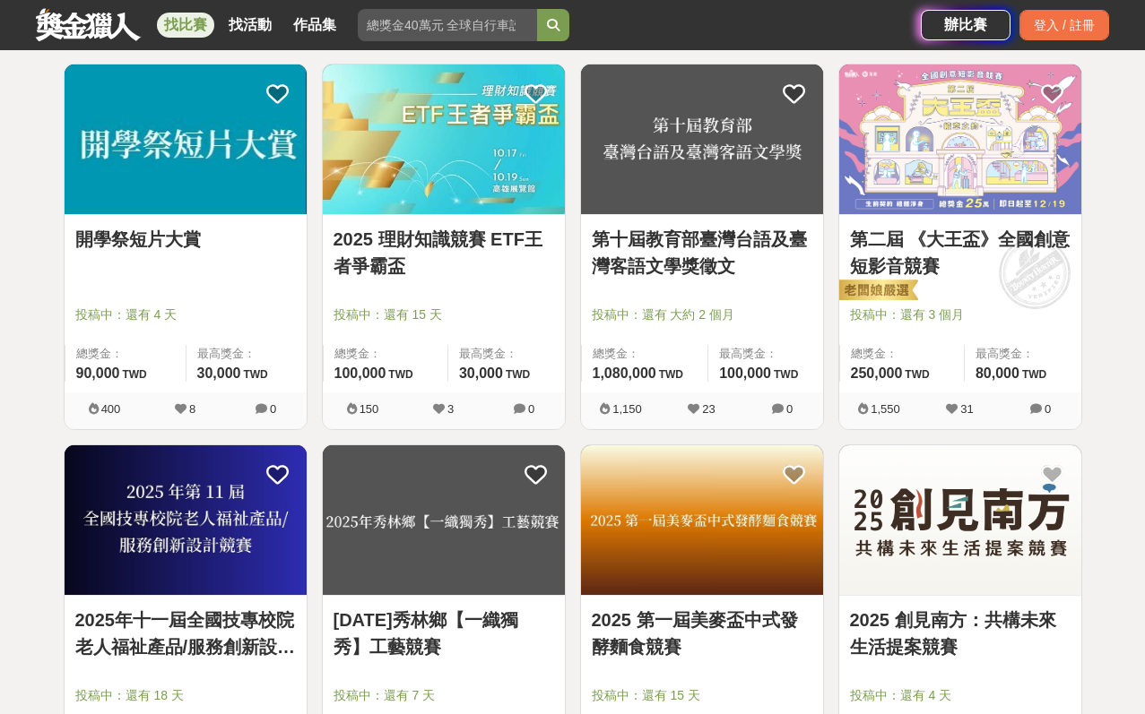
scroll to position [19076, 0]
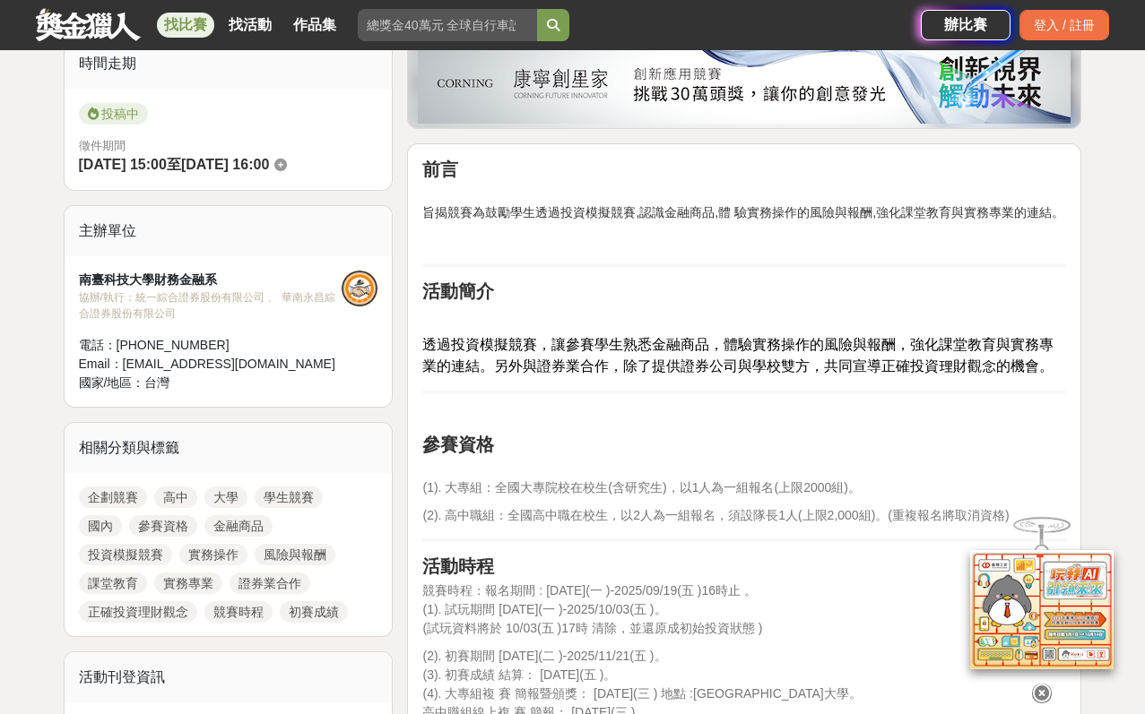
scroll to position [483, 0]
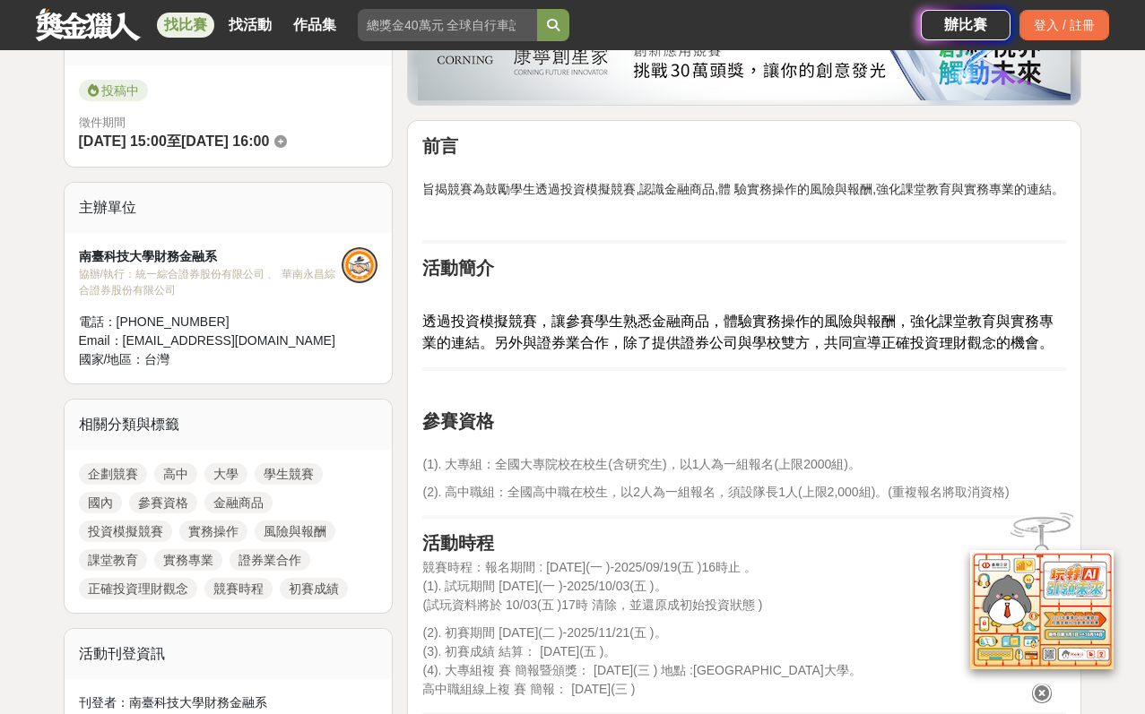
click at [1041, 684] on icon at bounding box center [1042, 694] width 20 height 20
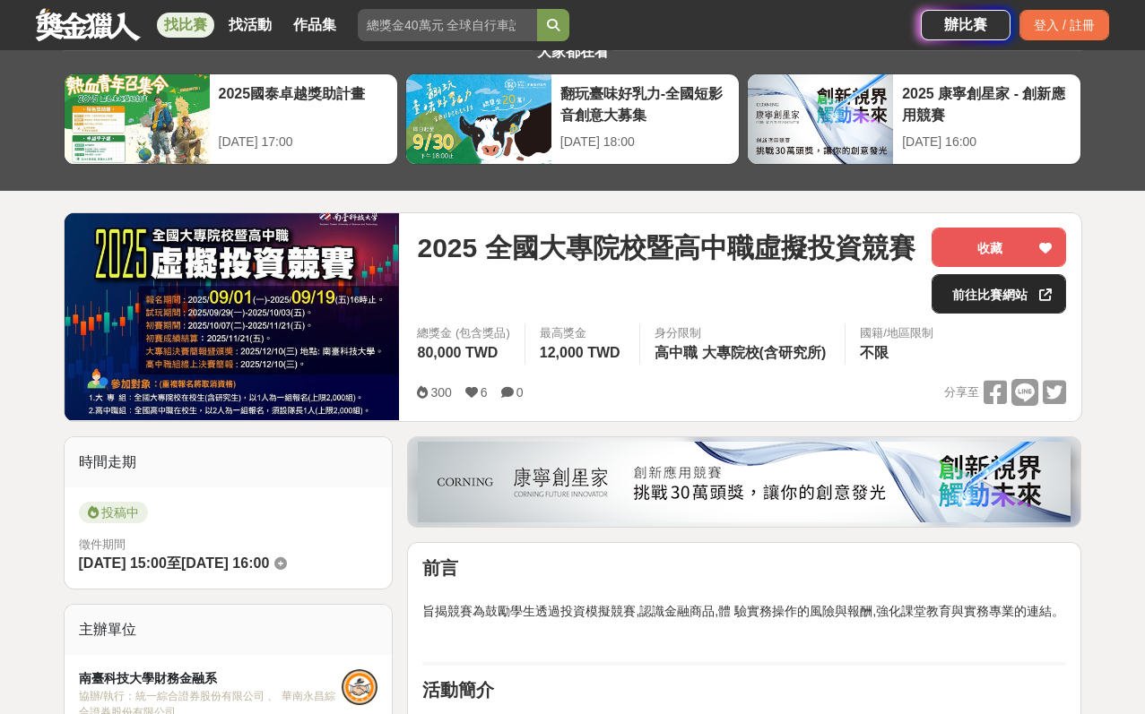
scroll to position [36, 0]
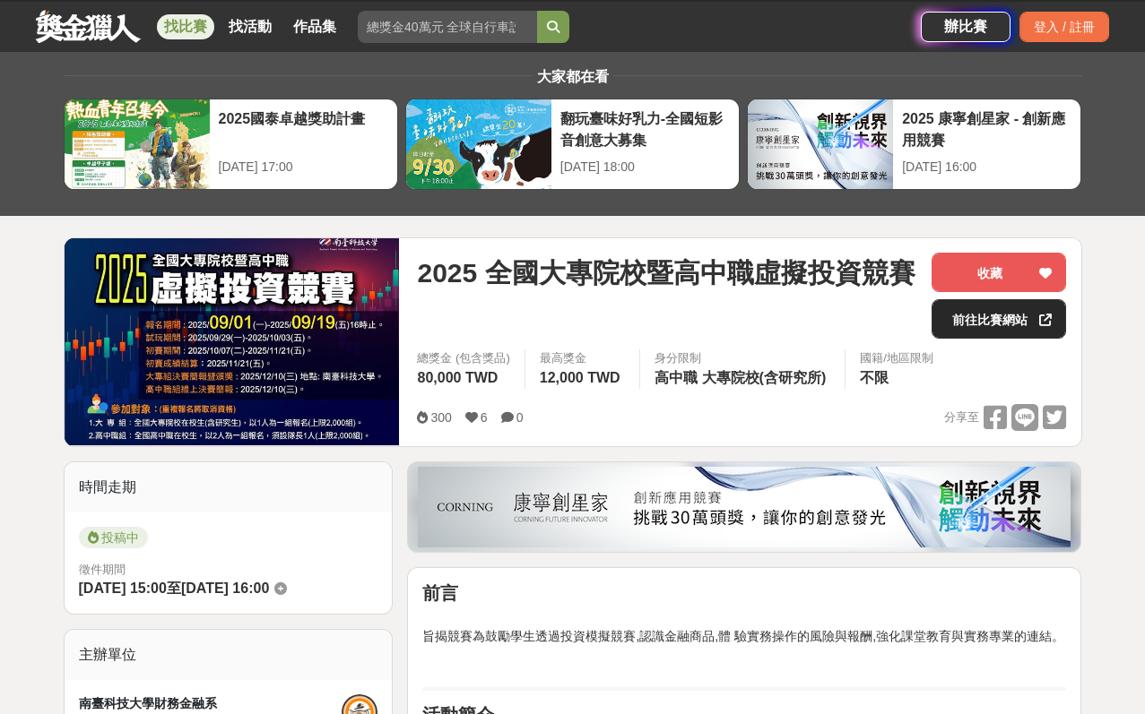
click at [983, 319] on link "前往比賽網站" at bounding box center [998, 318] width 134 height 39
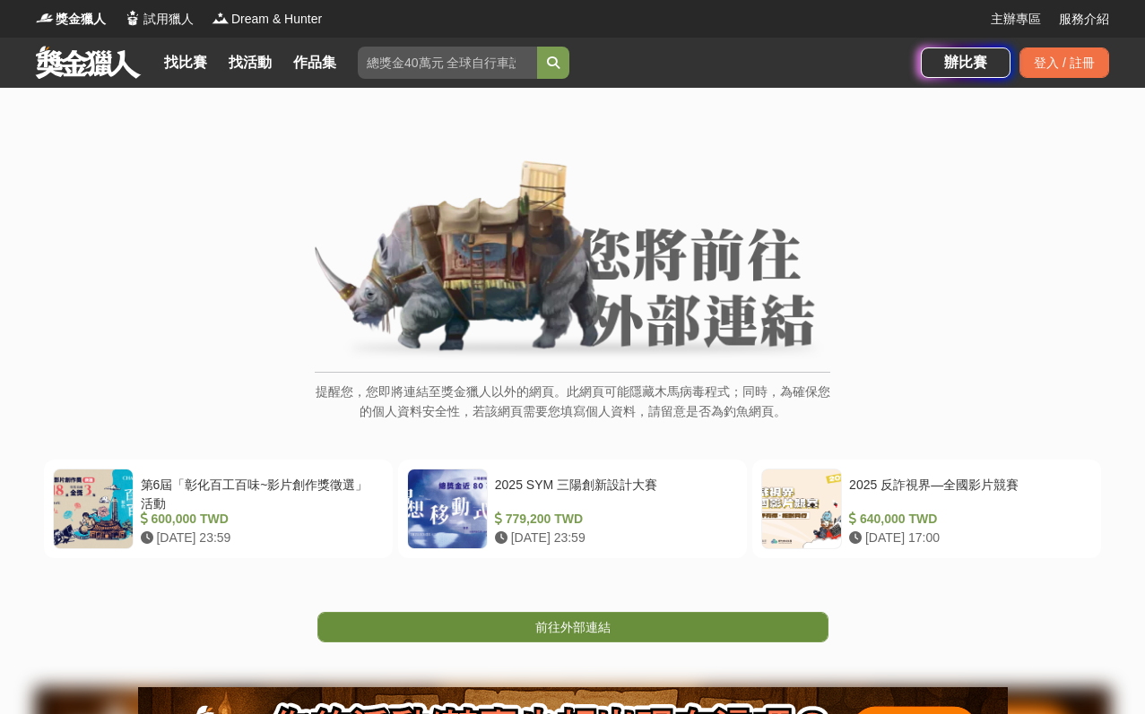
click at [611, 621] on link "前往外部連結" at bounding box center [572, 627] width 511 height 30
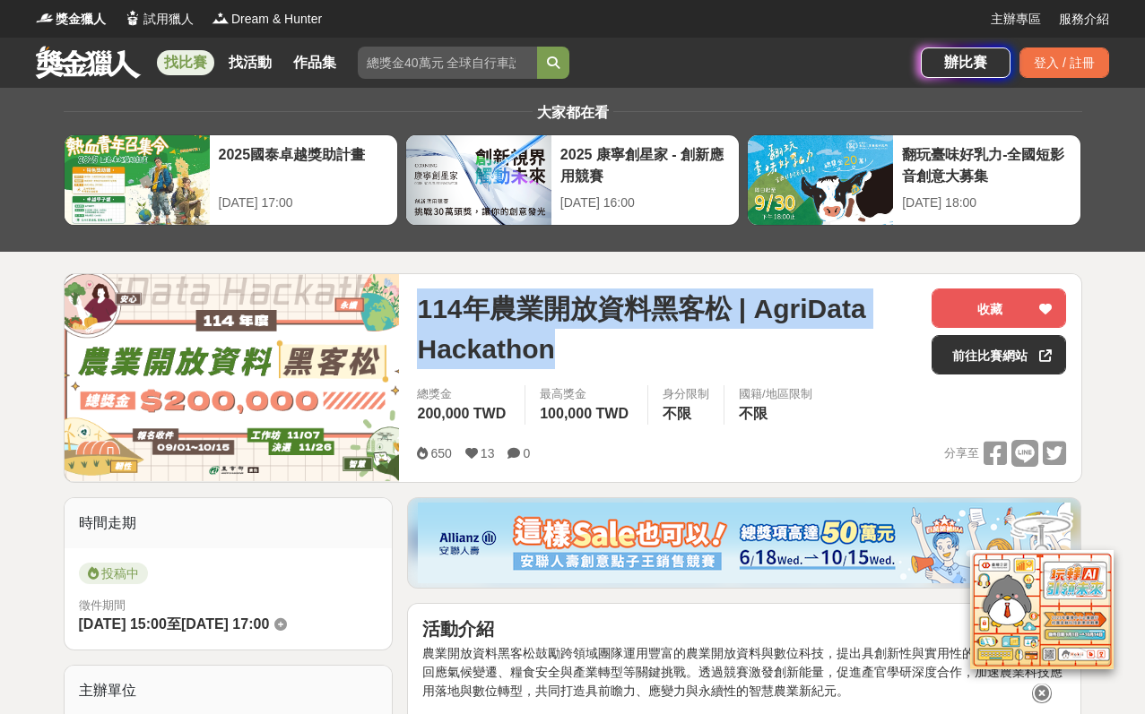
drag, startPoint x: 417, startPoint y: 304, endPoint x: 569, endPoint y: 342, distance: 157.2
click at [569, 342] on span "114年農業開放資料黑客松 | AgriData Hackathon" at bounding box center [667, 329] width 500 height 81
copy span "114年農業開放資料黑客松 | AgriData Hackathon"
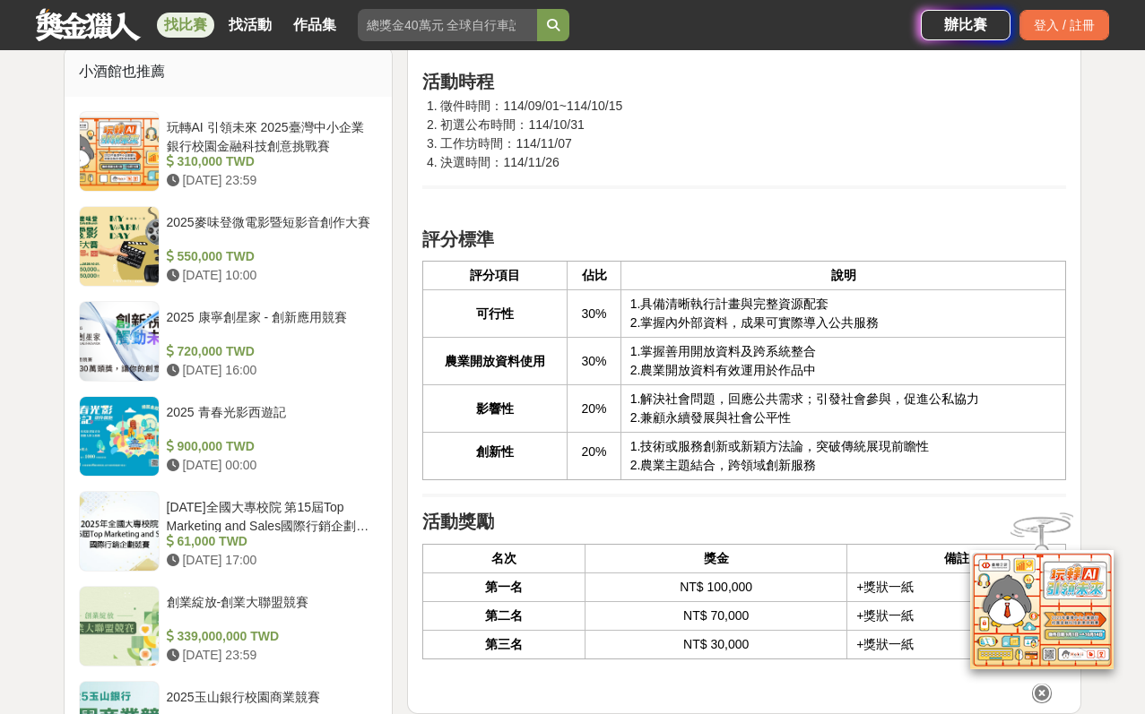
scroll to position [1387, 0]
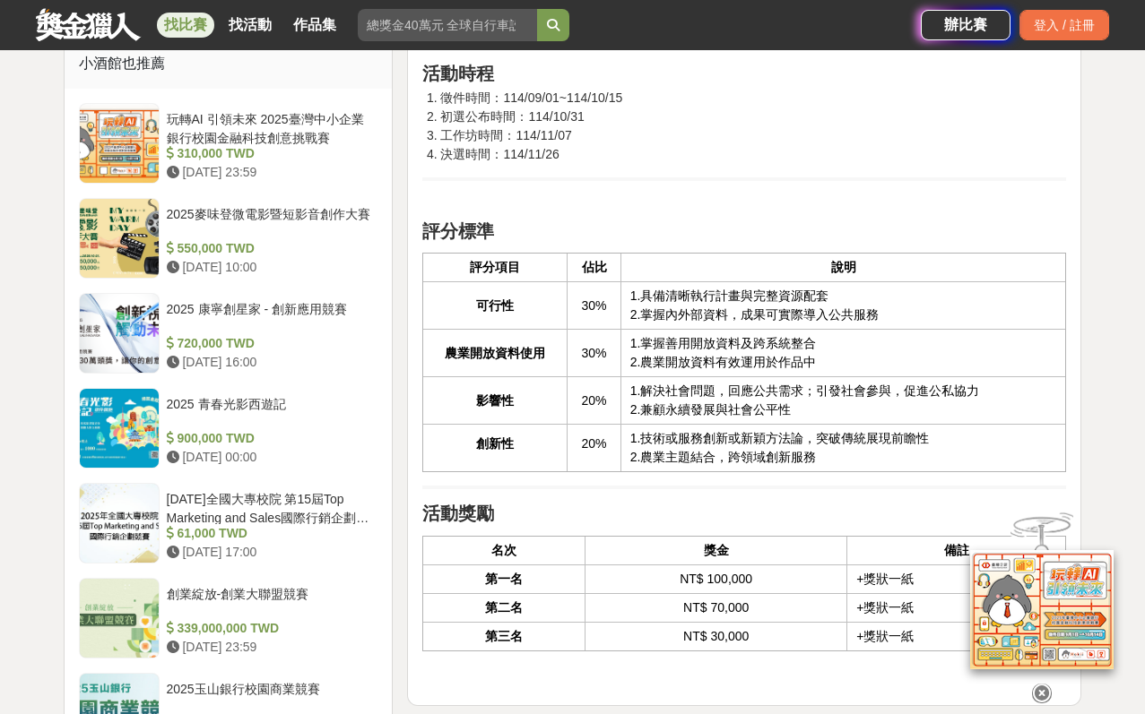
click at [1047, 697] on icon at bounding box center [1042, 694] width 20 height 20
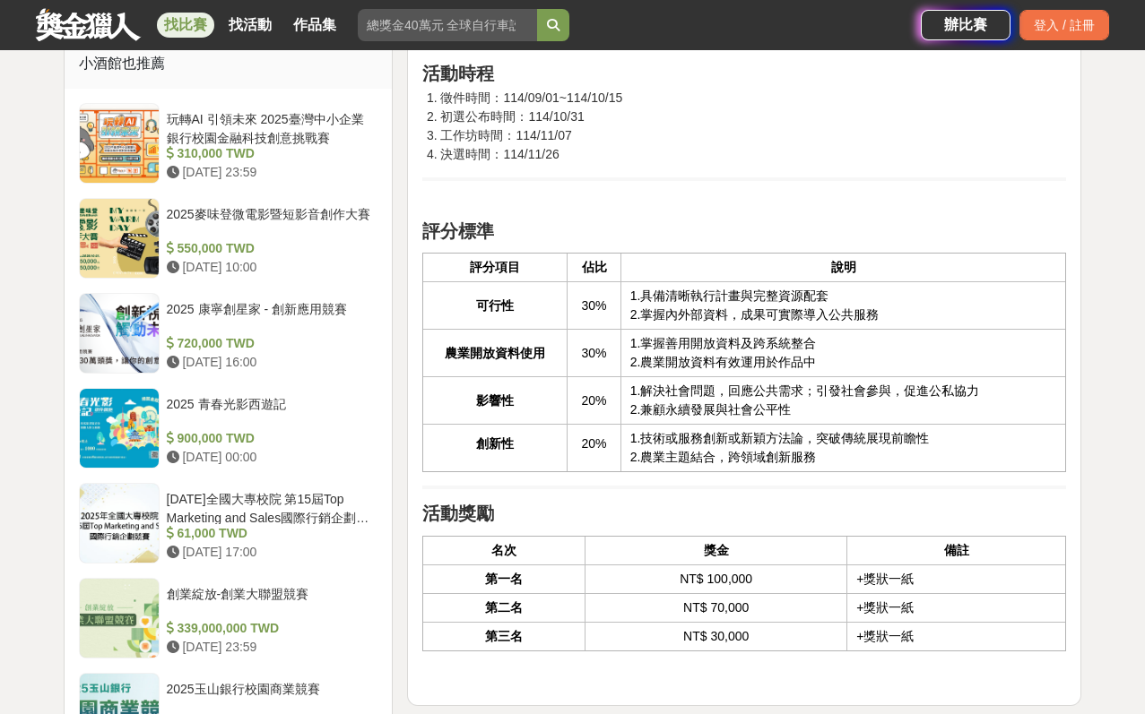
click at [1083, 463] on div "活動介紹 農業開放資料黑客松鼓勵跨領域團隊運用豐富的農業開放資料與數位科技，提出具創新性與實用性的解決方案，積極回應氣候變遷、糧食安全與產業轉型等關鍵挑戰。透…" at bounding box center [744, 345] width 688 height 2469
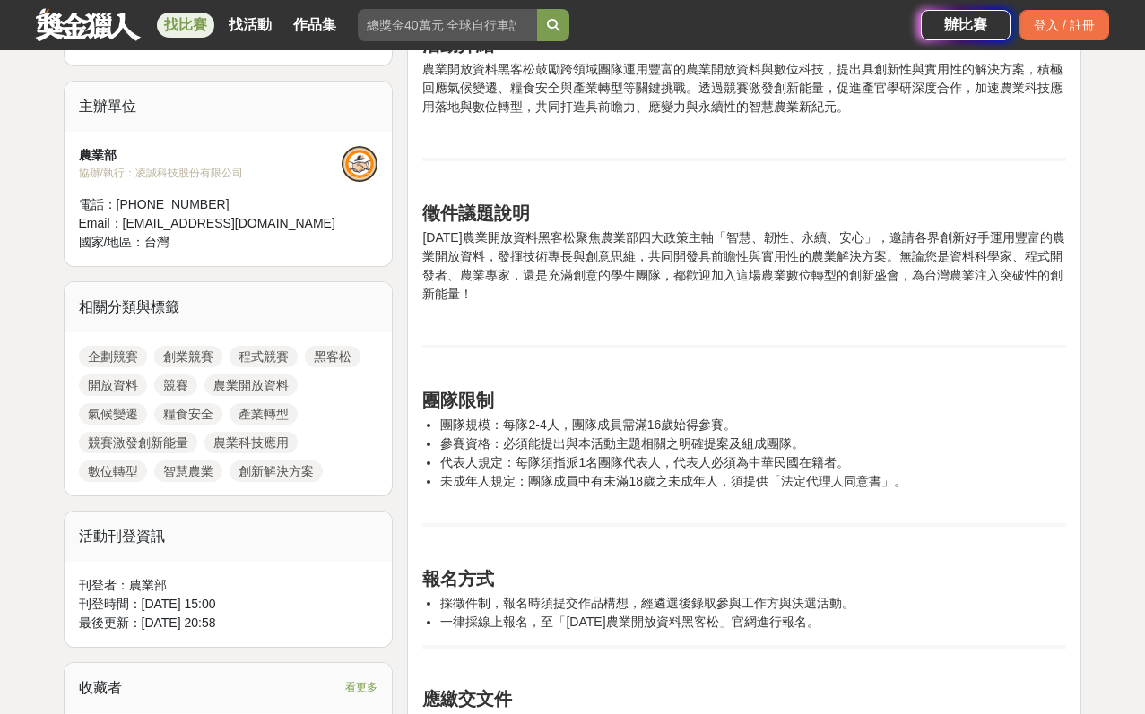
scroll to position [0, 0]
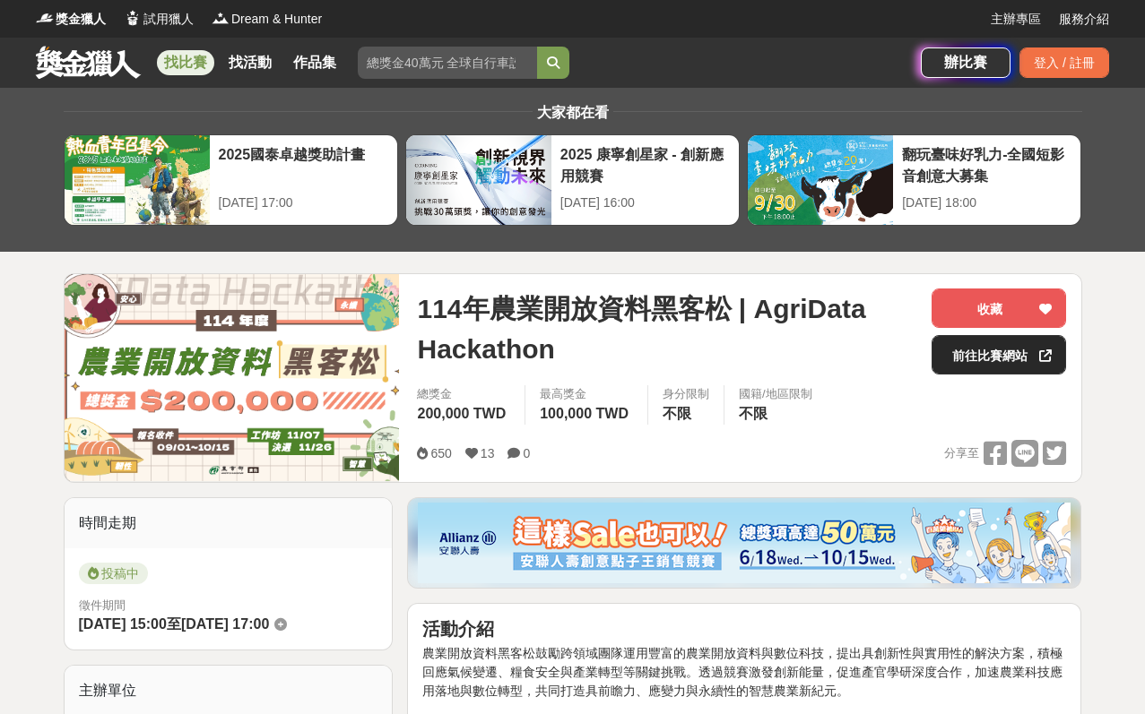
click at [984, 348] on link "前往比賽網站" at bounding box center [998, 354] width 134 height 39
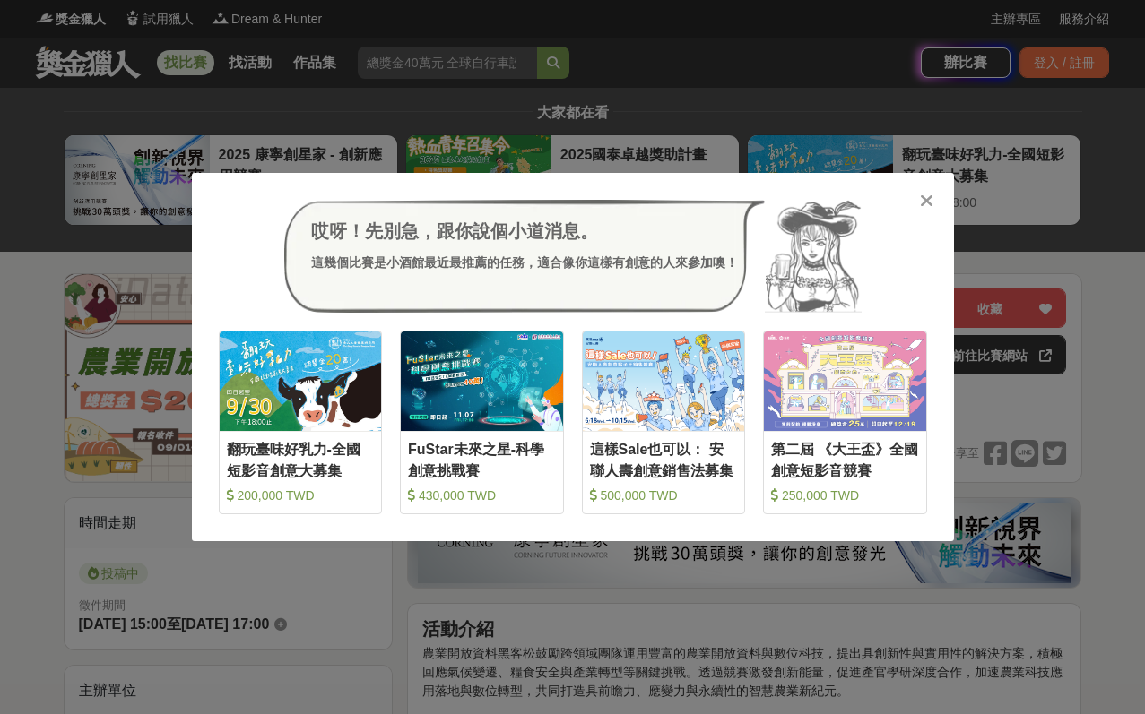
click at [556, 610] on div "哎呀！先別急，跟你說個小道消息。 這幾個比賽是小酒館最近最推薦的任務，適合像你這樣有創意的人來參加噢！ 收藏 翻玩臺味好乳力-全國短影音創意大募集 200,0…" at bounding box center [572, 357] width 1145 height 714
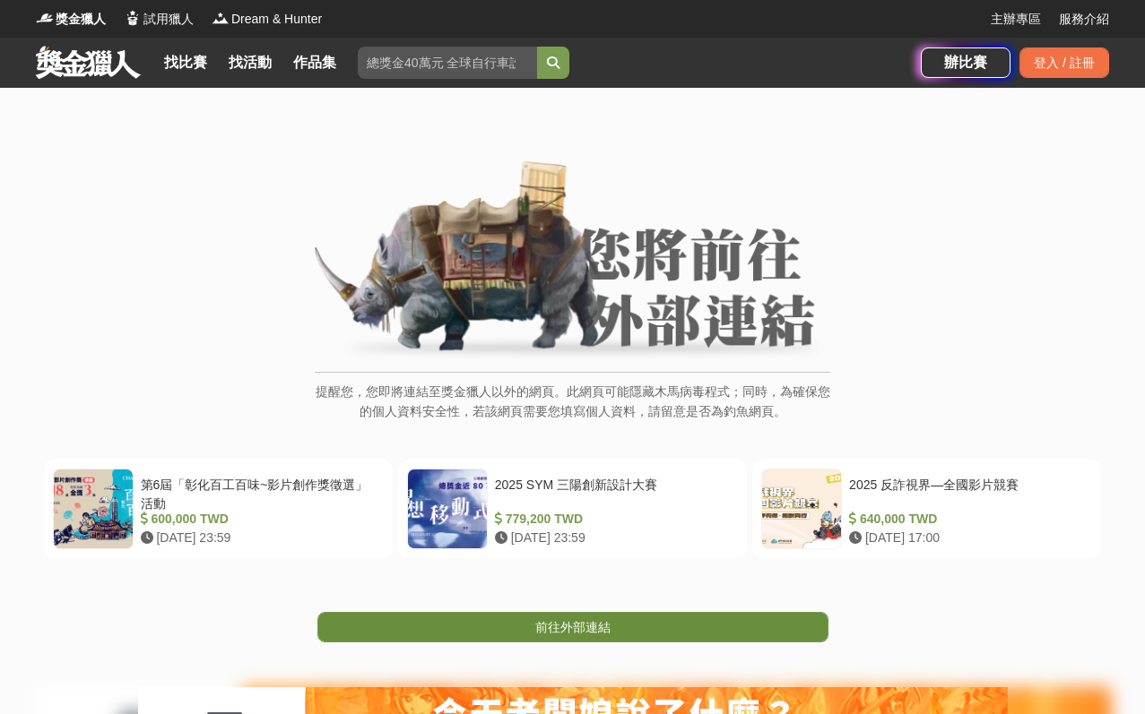
click at [591, 634] on span "前往外部連結" at bounding box center [572, 627] width 75 height 14
